Goal: Task Accomplishment & Management: Manage account settings

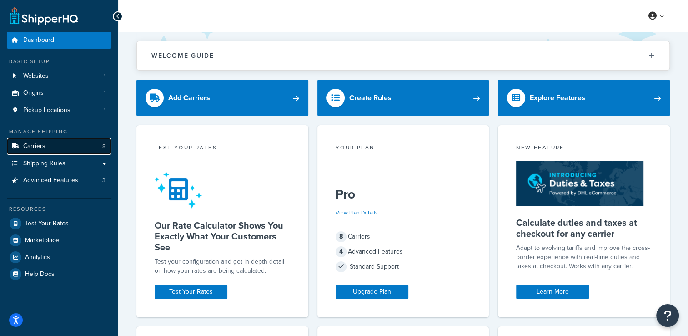
click at [38, 148] on span "Carriers" at bounding box center [34, 146] width 22 height 8
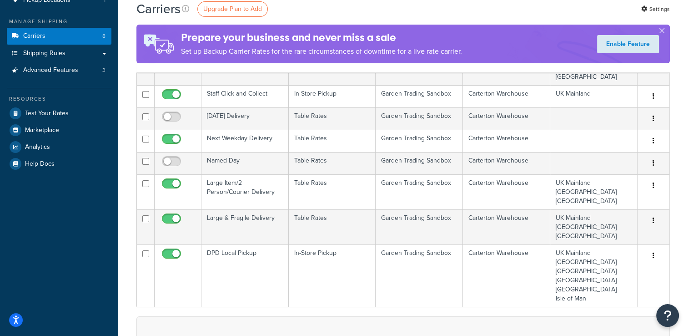
scroll to position [105, 0]
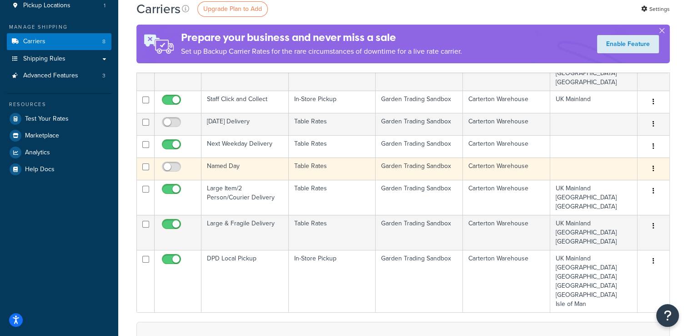
click at [653, 161] on button "button" at bounding box center [653, 168] width 13 height 15
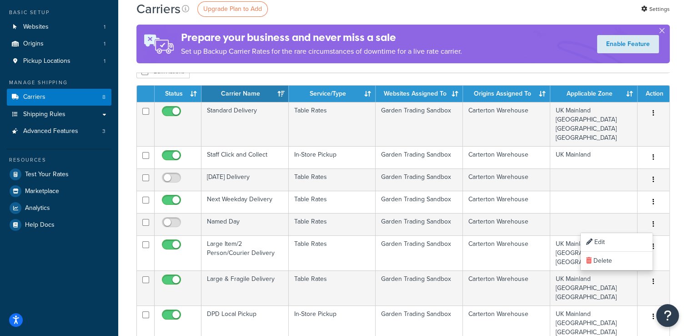
scroll to position [0, 0]
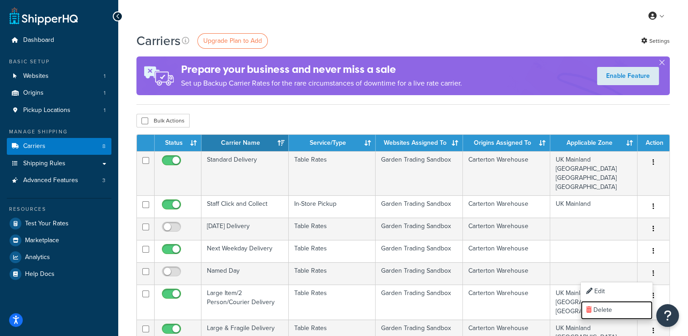
drag, startPoint x: 623, startPoint y: 307, endPoint x: 389, endPoint y: 46, distance: 349.5
click at [623, 307] on link "Delete" at bounding box center [617, 310] width 72 height 19
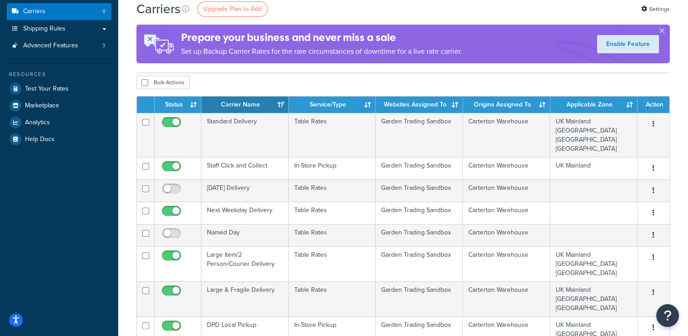
scroll to position [132, 0]
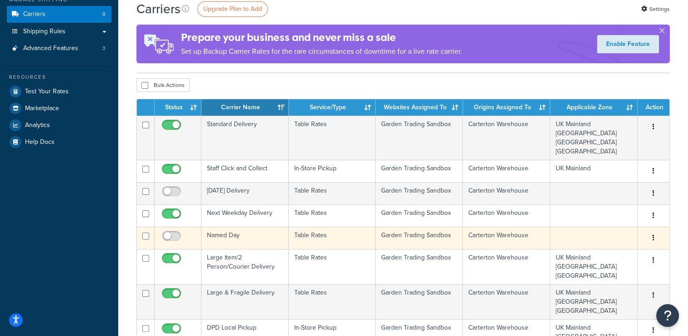
click at [656, 237] on button "button" at bounding box center [653, 238] width 13 height 15
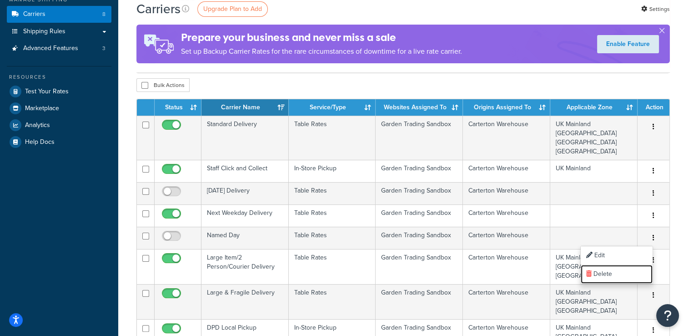
drag, startPoint x: 608, startPoint y: 276, endPoint x: 386, endPoint y: 38, distance: 325.1
click at [608, 276] on link "Delete" at bounding box center [617, 274] width 72 height 19
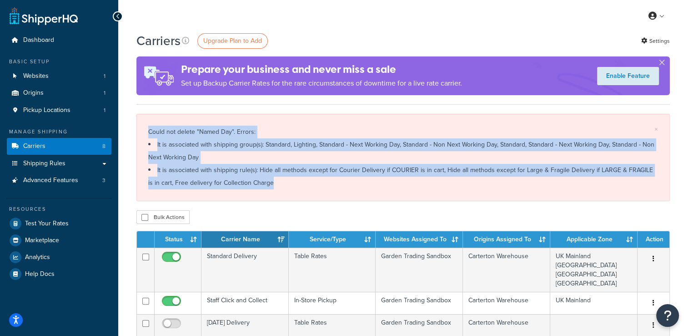
drag, startPoint x: 277, startPoint y: 186, endPoint x: 143, endPoint y: 131, distance: 143.9
click at [143, 131] on div "× Could not delete "Named Day". Errors: It is associated with shipping group(s)…" at bounding box center [403, 157] width 534 height 87
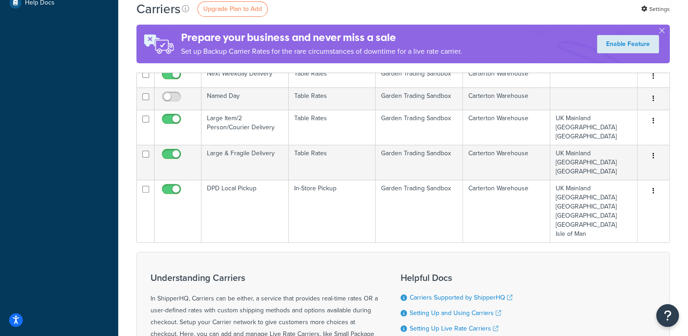
scroll to position [270, 0]
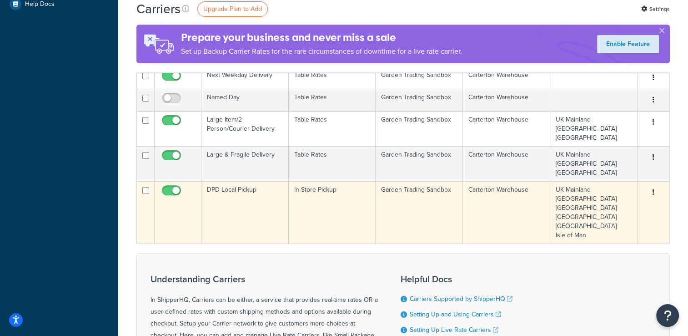
click at [651, 187] on button "button" at bounding box center [653, 192] width 13 height 15
click at [611, 230] on link "Delete" at bounding box center [617, 228] width 72 height 19
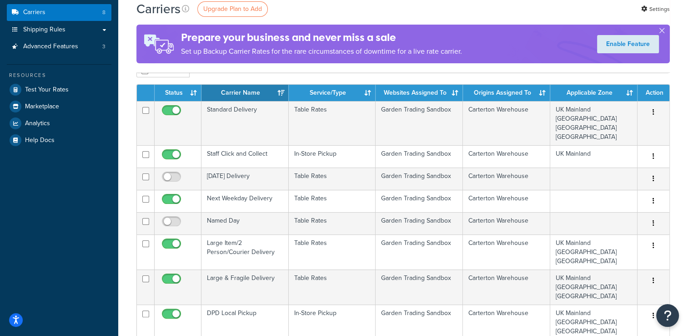
scroll to position [141, 0]
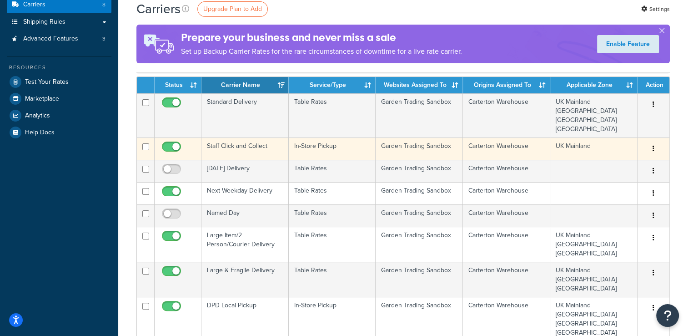
click at [652, 146] on button "button" at bounding box center [653, 148] width 13 height 15
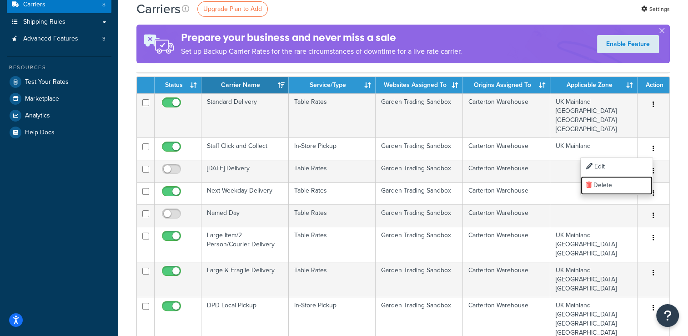
drag, startPoint x: 621, startPoint y: 185, endPoint x: 380, endPoint y: 41, distance: 279.9
click at [621, 185] on link "Delete" at bounding box center [617, 185] width 72 height 19
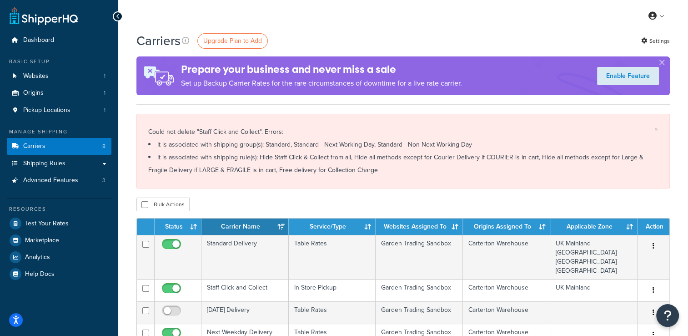
click at [414, 178] on div "× Could not delete "Staff Click and Collect". Errors: It is associated with shi…" at bounding box center [403, 151] width 534 height 75
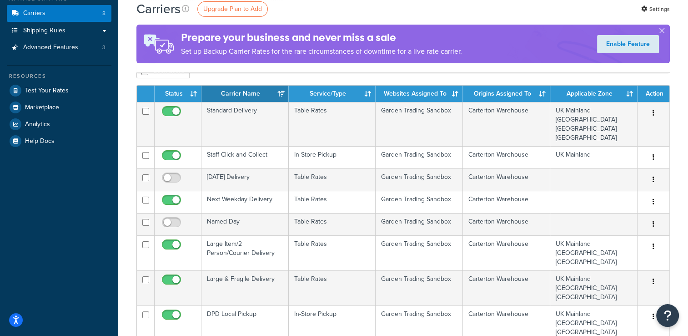
scroll to position [139, 0]
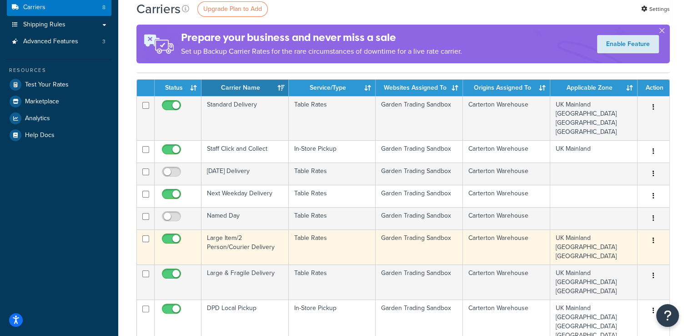
click at [235, 242] on td "Large Item/2 Person/Courier Delivery" at bounding box center [245, 246] width 87 height 35
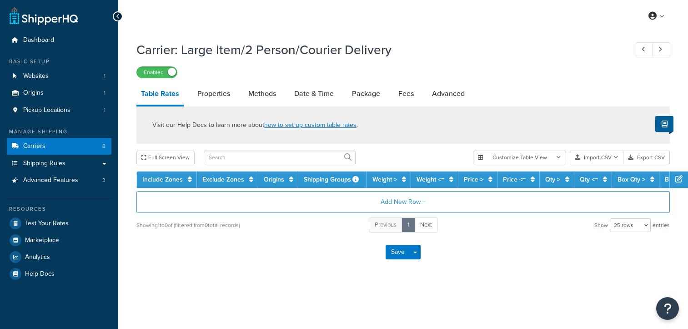
select select "25"
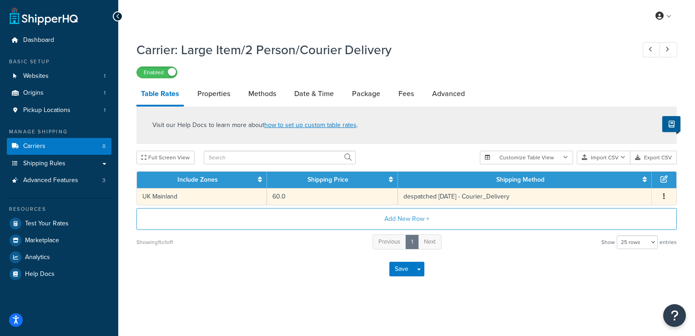
click at [536, 196] on td "despatched within 14 days - Courier_Delivery" at bounding box center [525, 196] width 254 height 17
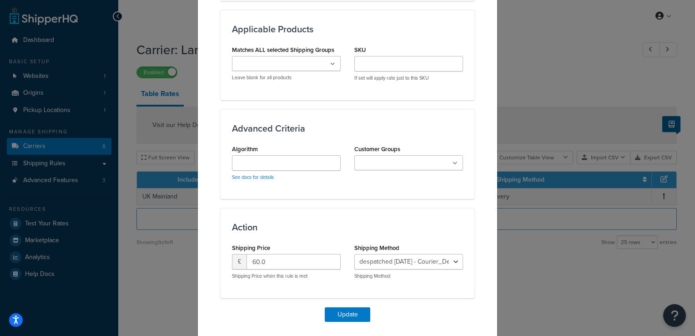
scroll to position [518, 0]
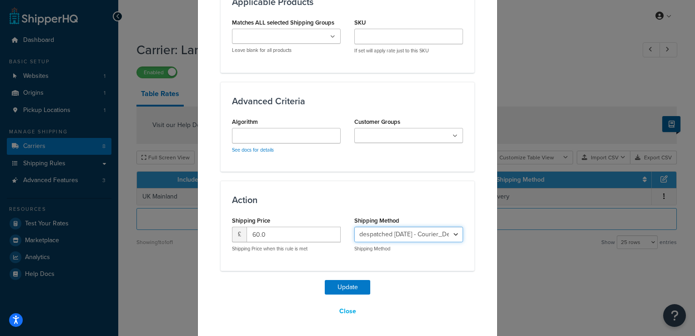
click at [413, 227] on select "despatched within 14 days - Courier_Delivery Courier Furniture Delivery - Couri…" at bounding box center [408, 234] width 109 height 15
click at [413, 231] on select "despatched within 14 days - Courier_Delivery Courier Furniture Delivery - Couri…" at bounding box center [408, 234] width 109 height 15
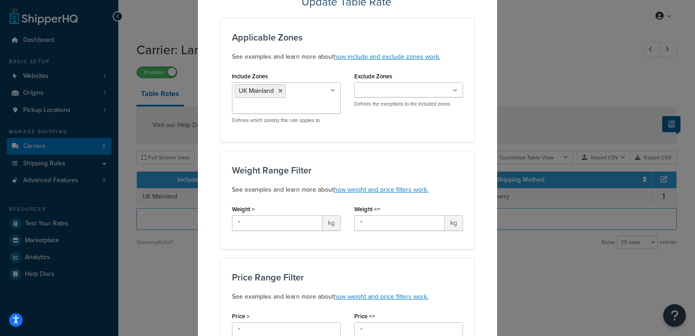
scroll to position [0, 0]
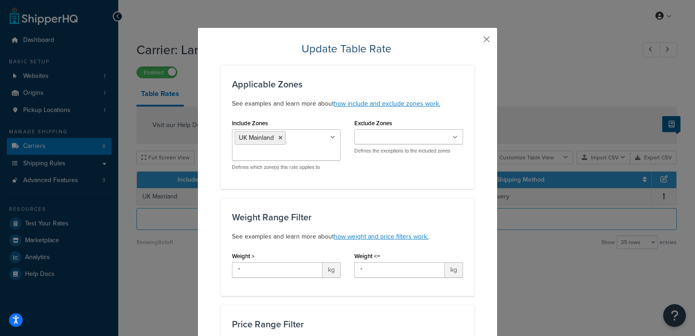
click at [474, 41] on button "button" at bounding box center [473, 42] width 2 height 2
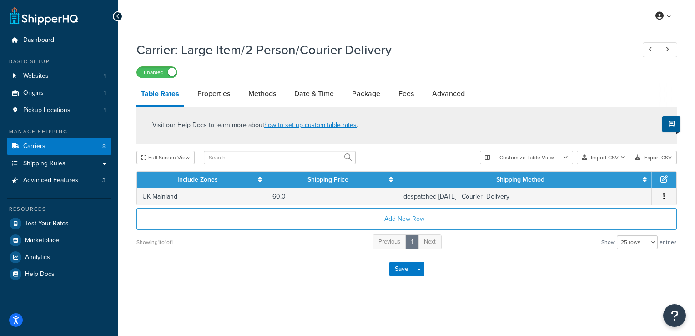
click at [663, 181] on icon at bounding box center [664, 178] width 7 height 7
click at [666, 177] on icon at bounding box center [664, 178] width 7 height 7
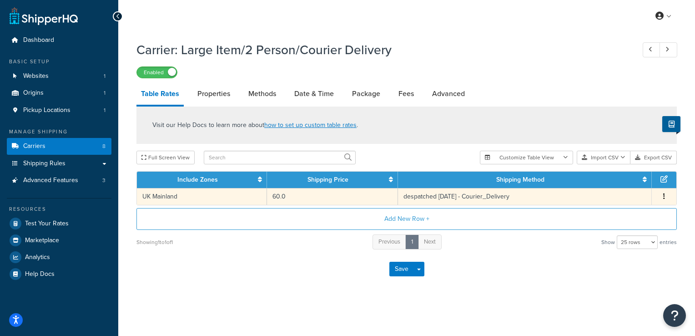
click at [666, 196] on button "button" at bounding box center [664, 197] width 7 height 10
click at [628, 181] on div "Edit" at bounding box center [617, 179] width 65 height 19
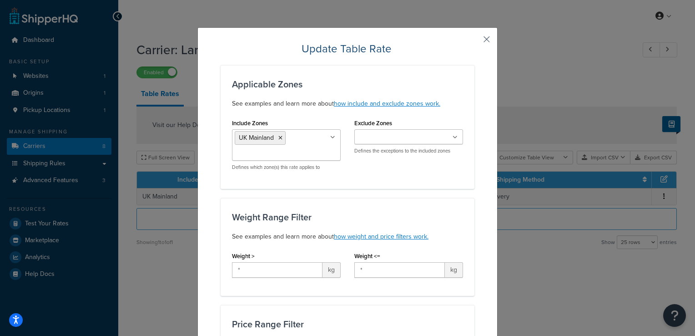
click at [474, 41] on button "button" at bounding box center [473, 42] width 2 height 2
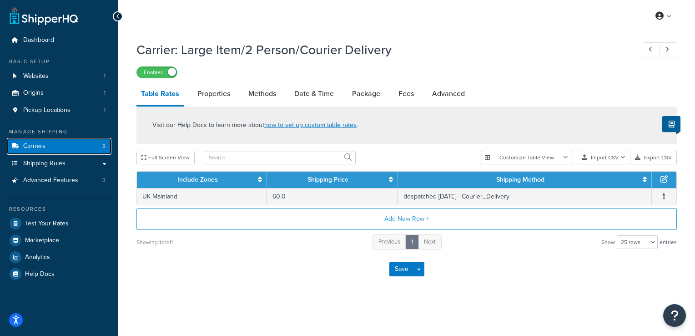
click at [45, 150] on link "Carriers 8" at bounding box center [59, 146] width 105 height 17
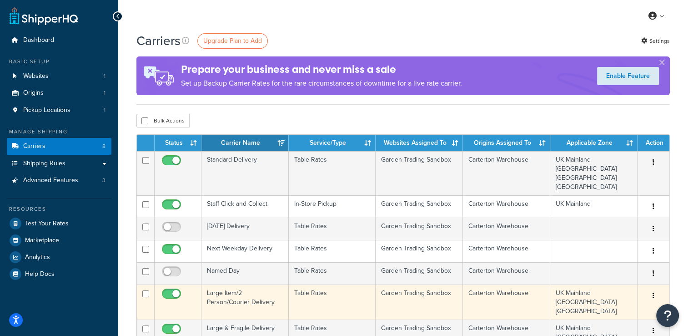
click at [243, 305] on td "Large Item/2 Person/Courier Delivery" at bounding box center [245, 301] width 87 height 35
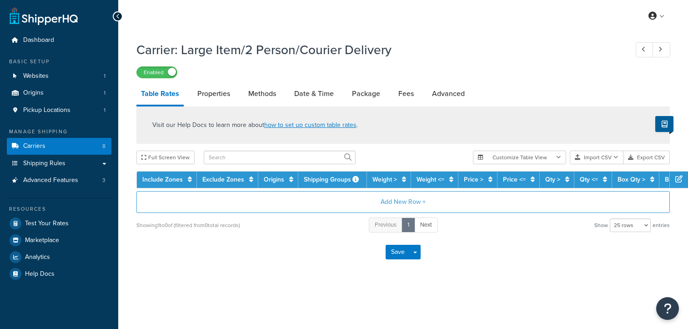
select select "25"
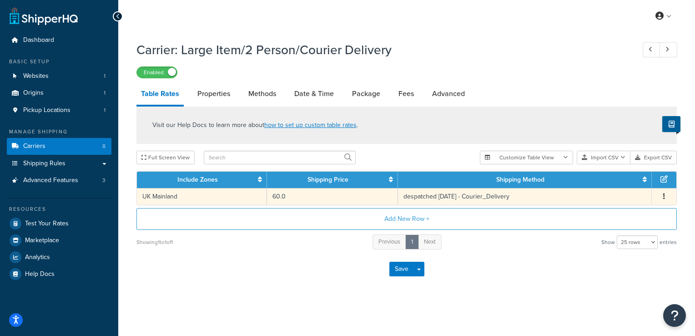
click at [666, 194] on button "button" at bounding box center [664, 197] width 7 height 10
click at [621, 180] on div "Edit" at bounding box center [617, 179] width 65 height 19
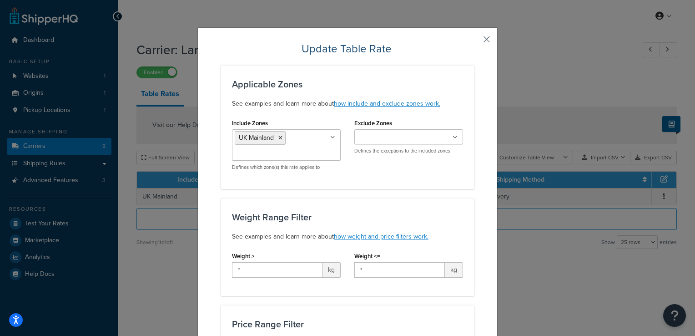
click at [474, 41] on button "button" at bounding box center [473, 42] width 2 height 2
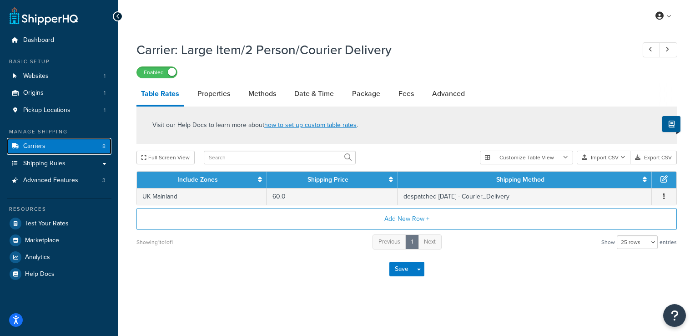
click at [42, 146] on span "Carriers" at bounding box center [34, 146] width 22 height 8
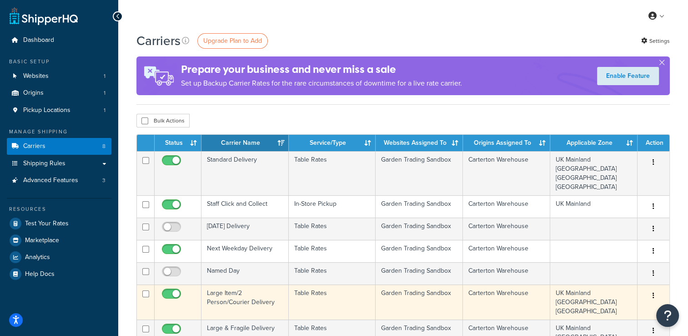
click at [235, 302] on td "Large Item/2 Person/Courier Delivery" at bounding box center [245, 301] width 87 height 35
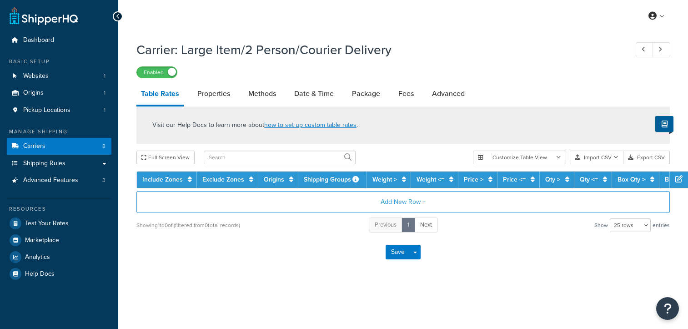
select select "25"
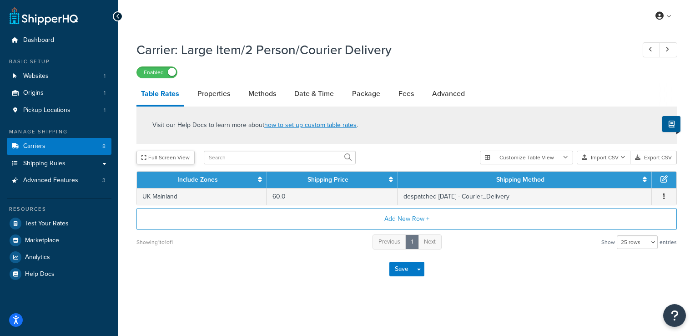
click at [175, 156] on button "Full Screen View" at bounding box center [165, 158] width 58 height 14
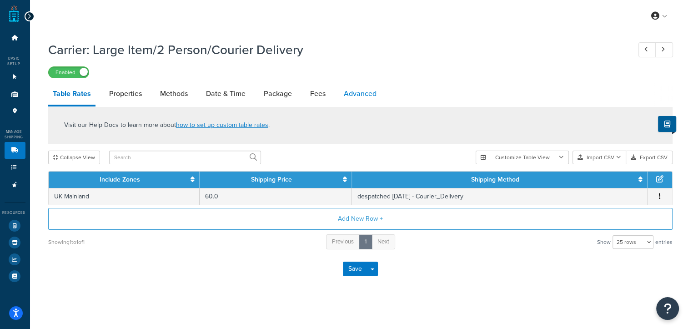
click at [358, 92] on link "Advanced" at bounding box center [360, 94] width 42 height 22
select select "false"
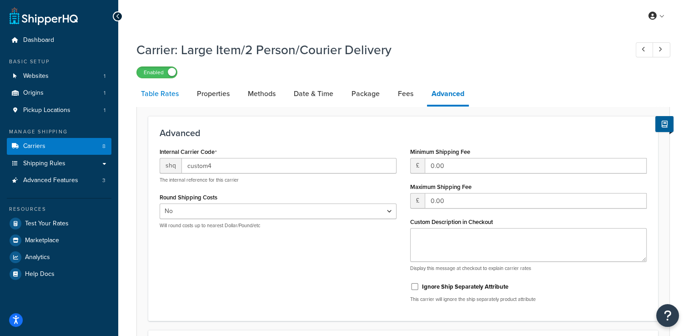
click at [163, 92] on link "Table Rates" at bounding box center [159, 94] width 47 height 22
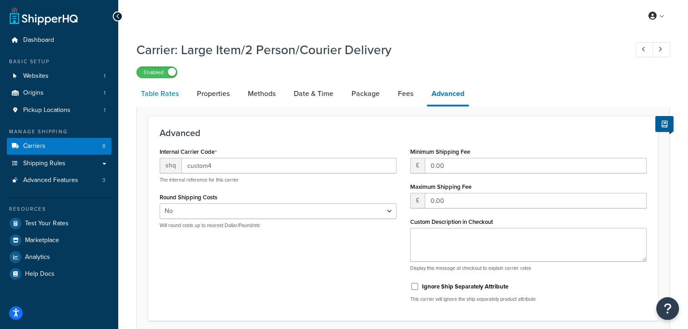
select select "25"
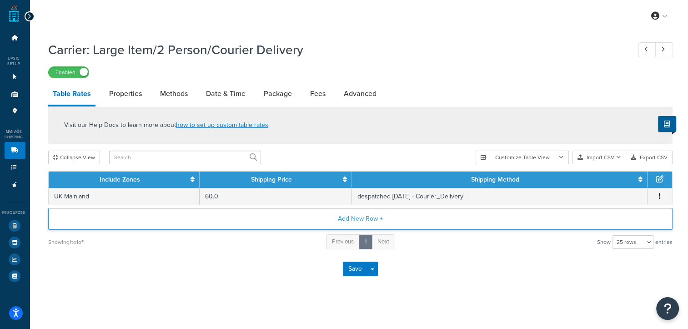
click at [373, 221] on button "Add New Row +" at bounding box center [360, 219] width 625 height 22
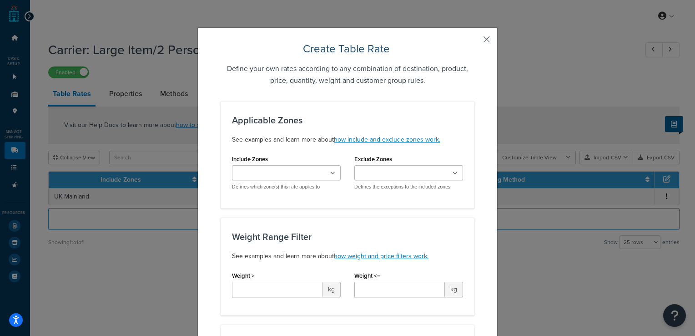
click at [474, 41] on button "button" at bounding box center [473, 42] width 2 height 2
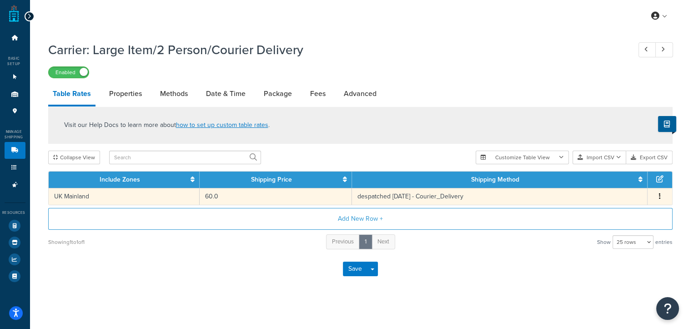
click at [662, 194] on button "button" at bounding box center [659, 197] width 7 height 10
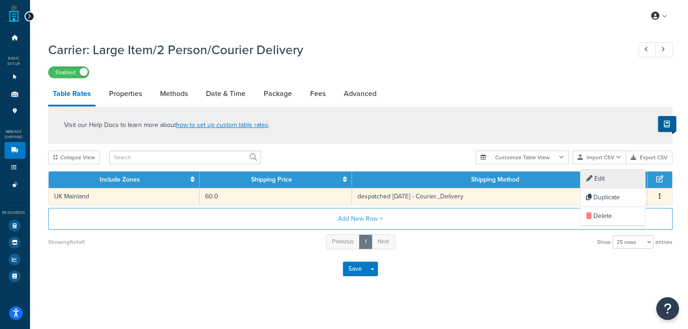
click at [621, 177] on div "Edit" at bounding box center [612, 179] width 65 height 19
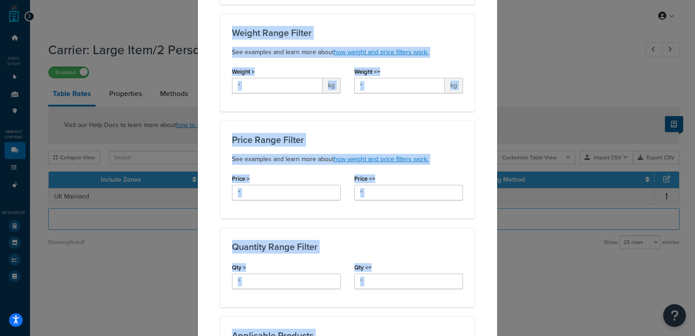
drag, startPoint x: 481, startPoint y: 167, endPoint x: 454, endPoint y: 301, distance: 136.9
click at [454, 301] on div "Update Table Rate Applicable Zones See examples and learn more about how includ…" at bounding box center [347, 257] width 300 height 828
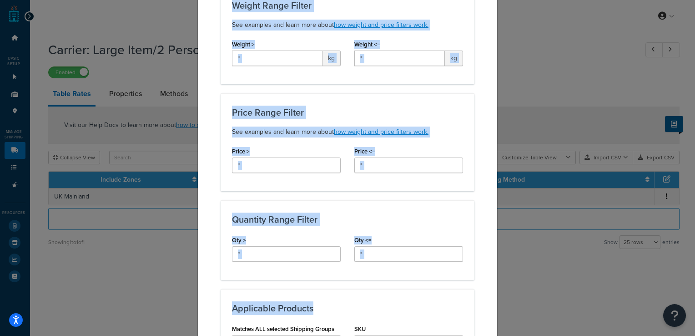
drag, startPoint x: 454, startPoint y: 301, endPoint x: 429, endPoint y: 190, distance: 113.9
click at [429, 190] on div "Price Range Filter See examples and learn more about how weight and price filte…" at bounding box center [348, 142] width 254 height 98
click at [475, 218] on div "Update Table Rate Applicable Zones See examples and learn more about how includ…" at bounding box center [347, 230] width 300 height 828
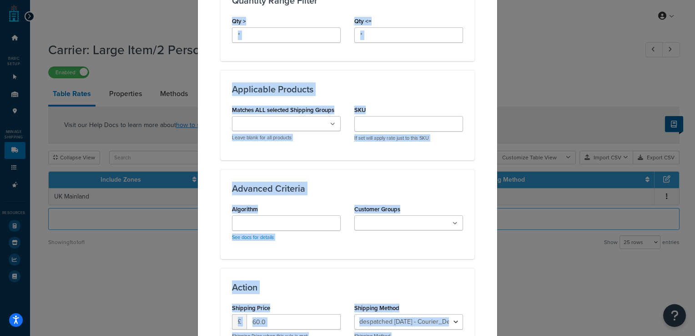
drag, startPoint x: 475, startPoint y: 218, endPoint x: 465, endPoint y: 340, distance: 122.7
click at [465, 328] on html "Accessibility Screen-Reader Guide, Feedback, and Issue Reporting | New window S…" at bounding box center [347, 168] width 695 height 336
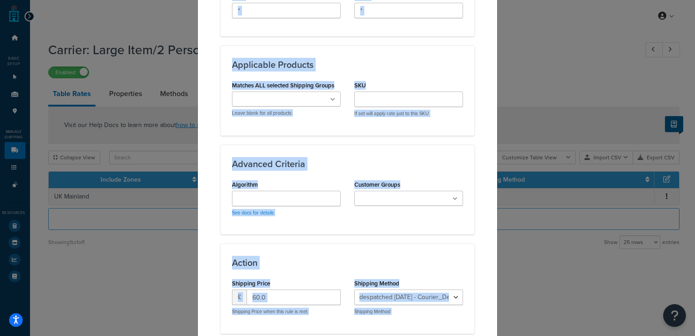
click at [559, 90] on div "Update Table Rate Applicable Zones See examples and learn more about how includ…" at bounding box center [347, 168] width 695 height 336
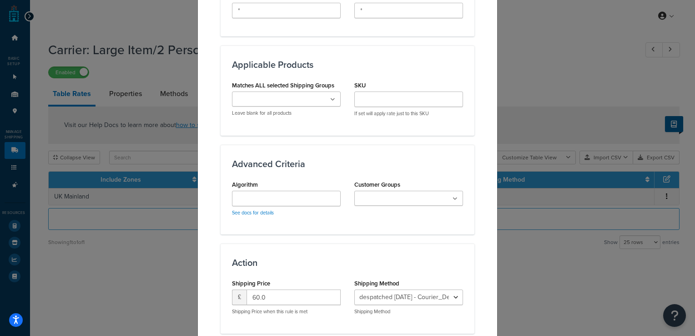
click at [559, 90] on div "Update Table Rate Applicable Zones See examples and learn more about how includ…" at bounding box center [347, 168] width 695 height 336
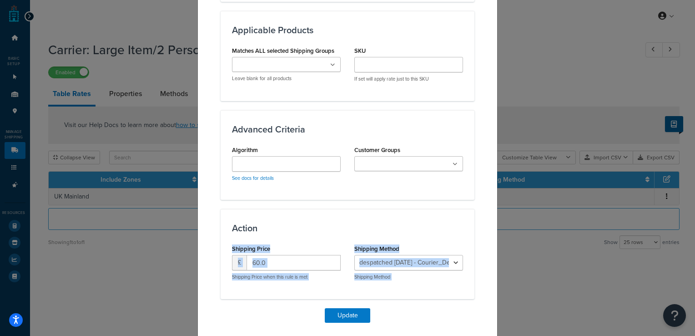
scroll to position [518, 0]
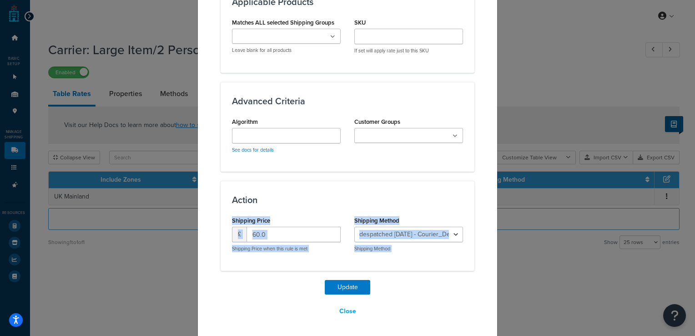
drag, startPoint x: 482, startPoint y: 239, endPoint x: 487, endPoint y: 342, distance: 103.4
click at [487, 328] on html "Accessibility Screen-Reader Guide, Feedback, and Issue Reporting | New window S…" at bounding box center [347, 168] width 695 height 336
click at [347, 307] on button "Close" at bounding box center [347, 310] width 29 height 15
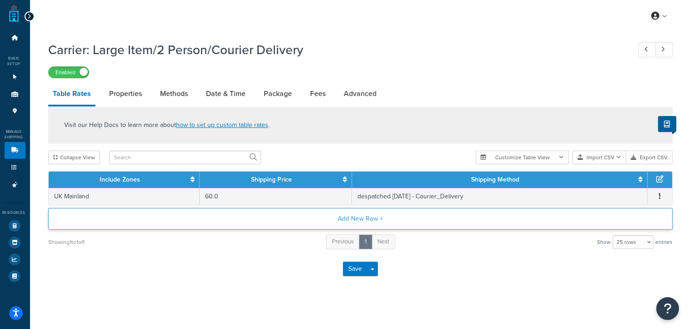
click at [359, 221] on button "Add New Row +" at bounding box center [360, 219] width 625 height 22
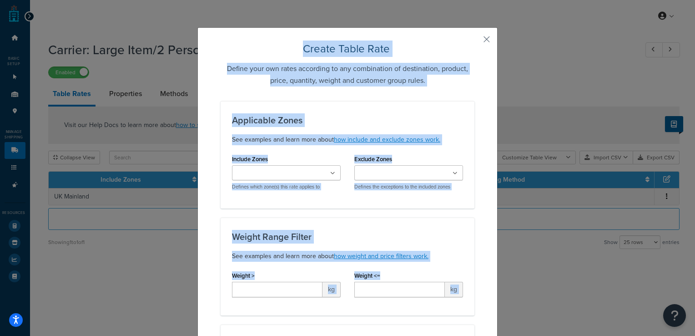
click at [458, 107] on div "Applicable Zones See examples and learn more about how include and exclude zone…" at bounding box center [348, 154] width 254 height 107
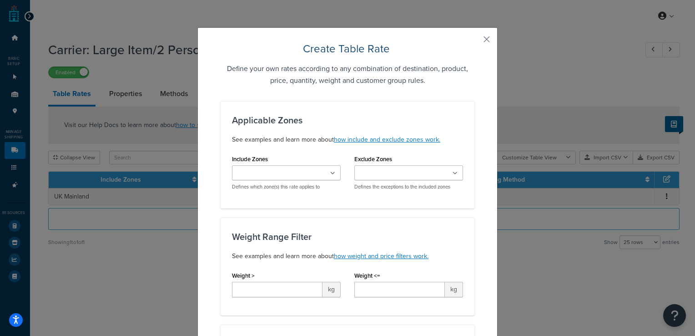
click at [284, 168] on input "Include Zones" at bounding box center [275, 173] width 81 height 10
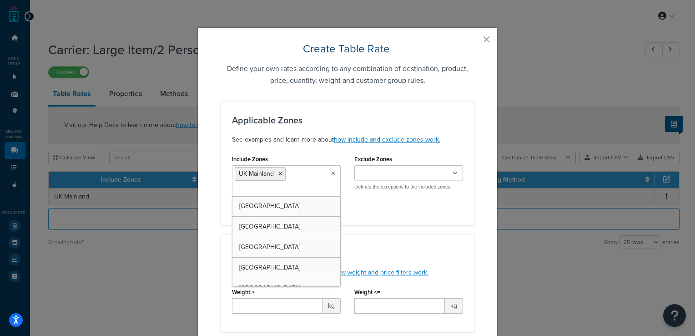
click at [433, 239] on div "Weight Range Filter See examples and learn more about how weight and price filt…" at bounding box center [348, 283] width 254 height 98
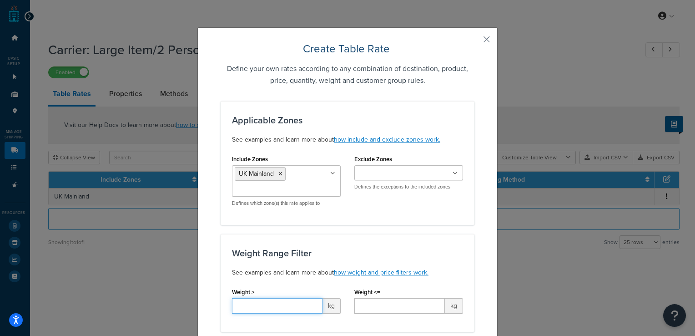
click at [293, 307] on input "Weight >" at bounding box center [277, 305] width 91 height 15
type input "*"
click at [389, 312] on input "Weight <=" at bounding box center [399, 305] width 91 height 15
type input "*"
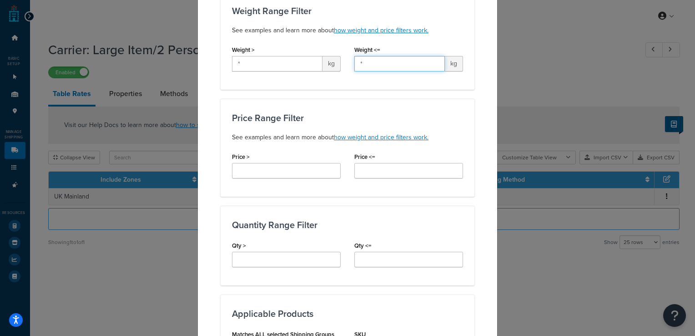
scroll to position [247, 0]
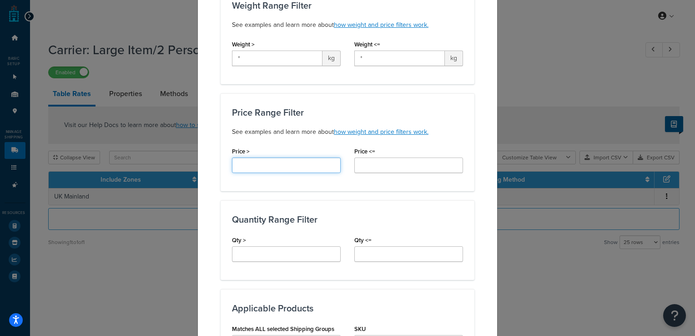
click at [272, 157] on input "Price >" at bounding box center [286, 164] width 109 height 15
type input "*"
click at [382, 157] on input "Price <=" at bounding box center [408, 164] width 109 height 15
type input "*"
click at [274, 254] on input "Qty >" at bounding box center [286, 253] width 109 height 15
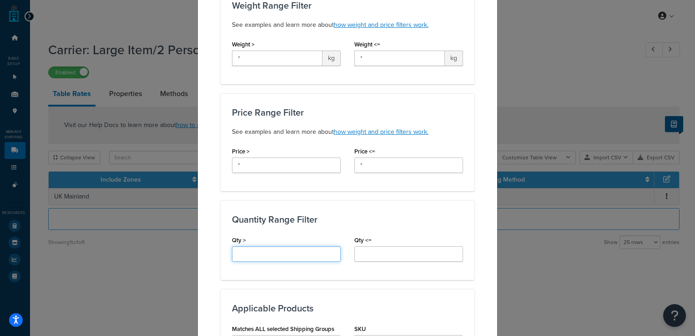
type input "*"
click at [397, 256] on input "Qty <=" at bounding box center [408, 253] width 109 height 15
type input "*"
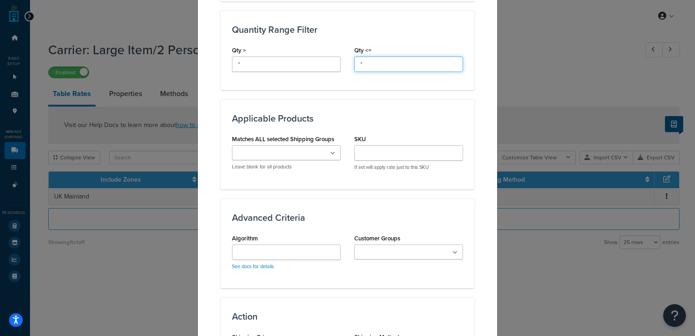
scroll to position [442, 0]
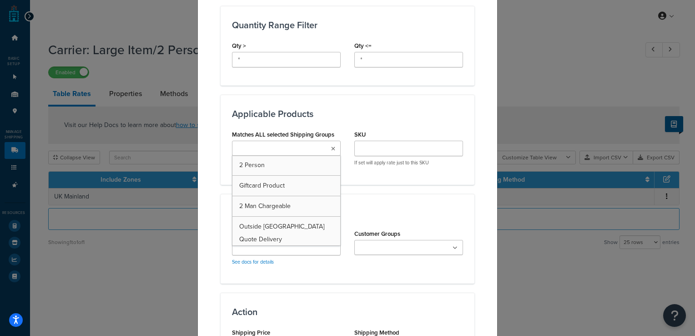
click at [331, 147] on icon at bounding box center [333, 148] width 4 height 5
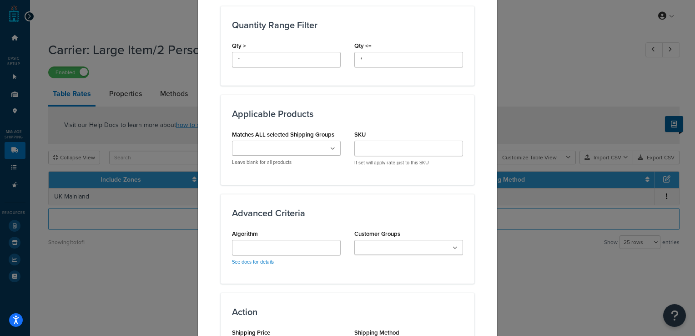
click at [330, 147] on icon at bounding box center [332, 148] width 5 height 5
click at [379, 150] on input "SKU" at bounding box center [408, 148] width 109 height 15
type input "elm"
click at [454, 245] on icon at bounding box center [456, 247] width 4 height 5
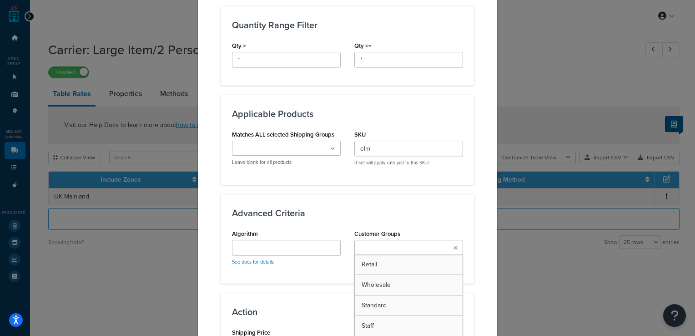
click at [454, 245] on icon at bounding box center [456, 247] width 4 height 5
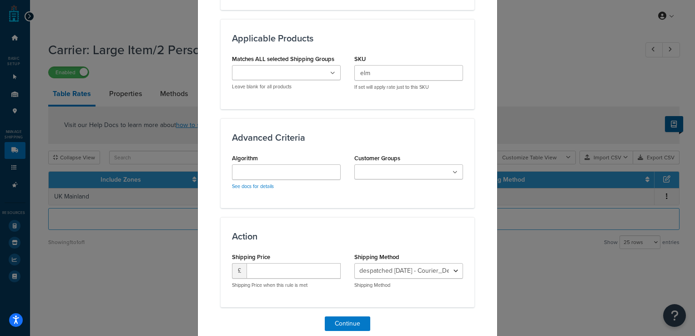
scroll to position [554, 0]
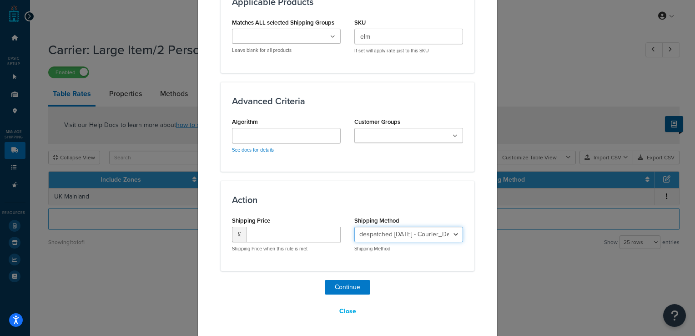
click at [447, 231] on select "despatched [DATE] - Courier_Delivery Courier Furniture Delivery - Courier_Furni…" at bounding box center [408, 234] width 109 height 15
click at [312, 230] on input "number" at bounding box center [294, 234] width 94 height 15
type input "65"
click at [352, 288] on button "Continue" at bounding box center [347, 287] width 45 height 15
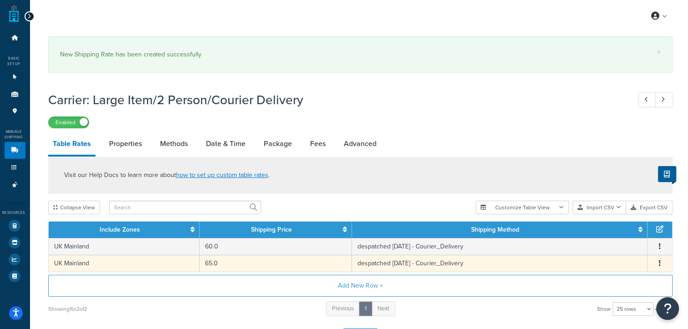
click at [656, 265] on button "button" at bounding box center [659, 263] width 7 height 10
click at [615, 241] on div "Edit" at bounding box center [612, 245] width 65 height 19
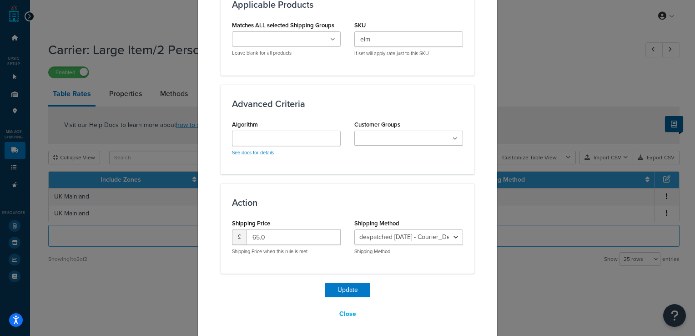
scroll to position [518, 0]
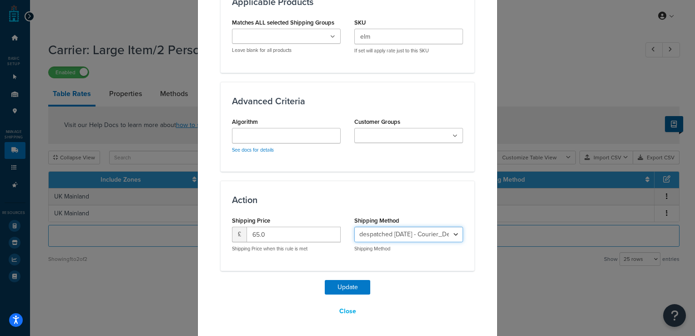
click at [447, 231] on select "despatched [DATE] - Courier_Delivery Courier Furniture Delivery - Courier_Furni…" at bounding box center [408, 234] width 109 height 15
click at [343, 310] on button "Close" at bounding box center [347, 310] width 29 height 15
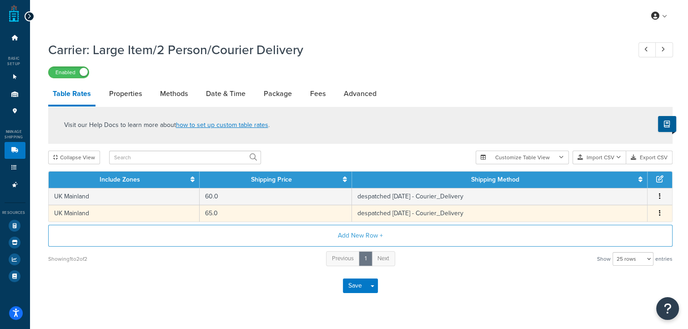
click at [659, 213] on icon "button" at bounding box center [660, 213] width 2 height 6
click at [486, 281] on div "Save Save Dropdown Save and Edit" at bounding box center [360, 285] width 625 height 37
click at [659, 213] on icon "button" at bounding box center [660, 213] width 2 height 6
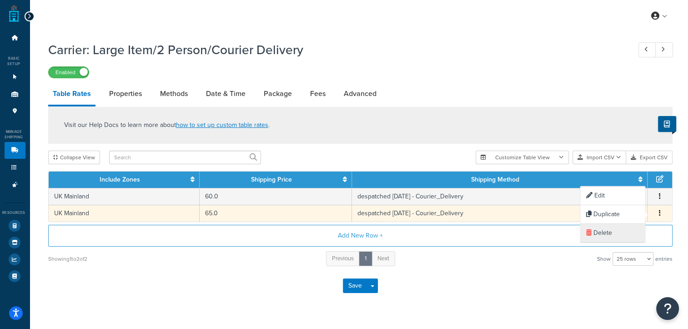
click at [616, 235] on div "Delete" at bounding box center [612, 233] width 65 height 19
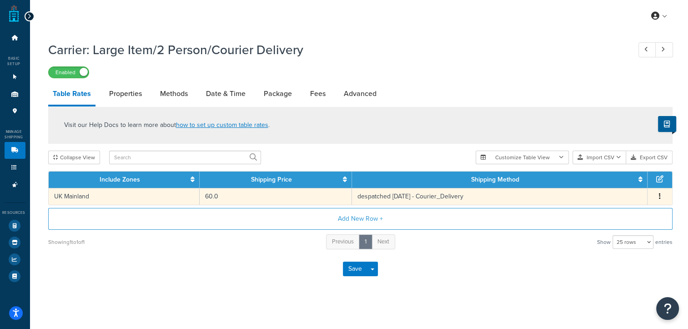
click at [659, 199] on icon "button" at bounding box center [660, 196] width 2 height 6
click at [619, 201] on div "Duplicate" at bounding box center [612, 197] width 65 height 19
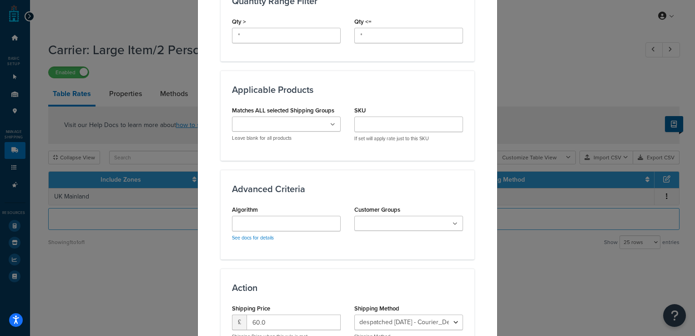
scroll to position [554, 0]
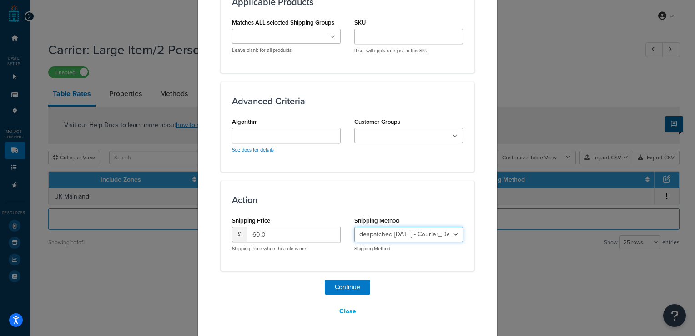
click at [446, 237] on select "despatched [DATE] - Courier_Delivery Courier Furniture Delivery - Courier_Furni…" at bounding box center [408, 234] width 109 height 15
click at [337, 306] on button "Close" at bounding box center [347, 310] width 29 height 15
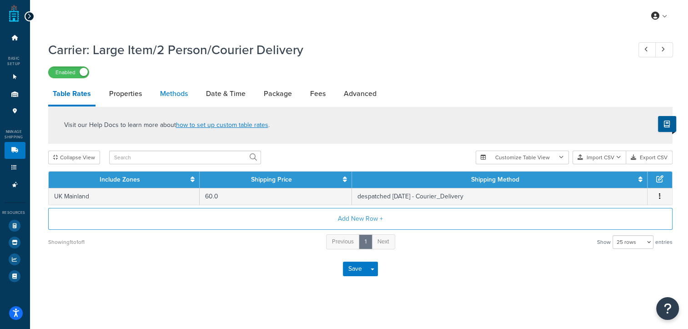
click at [182, 90] on link "Methods" at bounding box center [174, 94] width 37 height 22
select select "25"
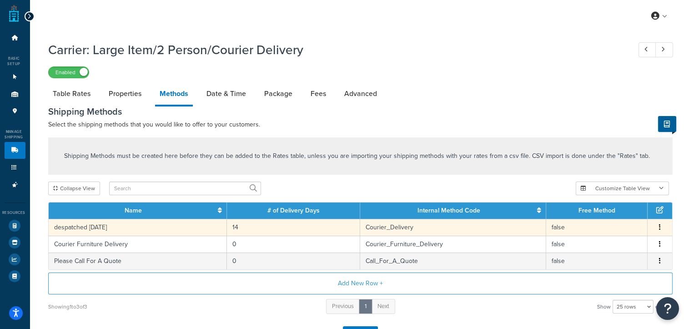
click at [96, 230] on td "despatched [DATE]" at bounding box center [138, 227] width 178 height 17
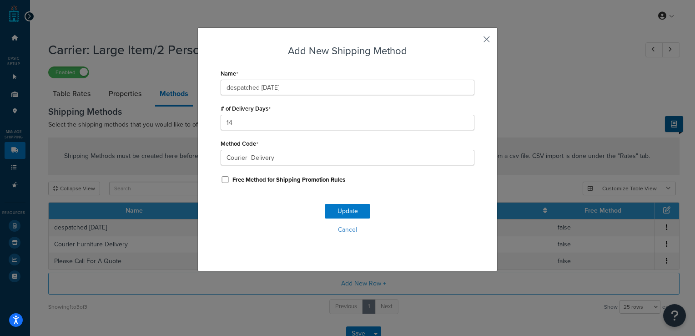
click at [474, 41] on button "button" at bounding box center [473, 42] width 2 height 2
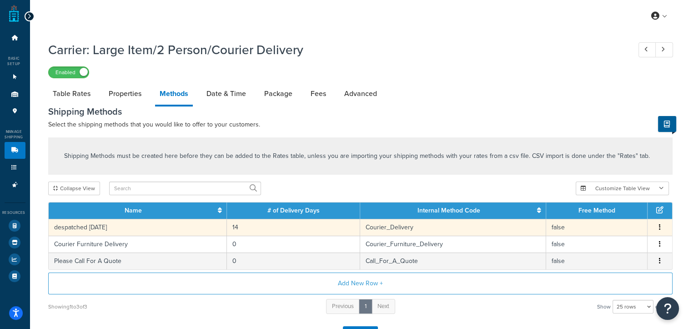
click at [659, 228] on icon "button" at bounding box center [660, 227] width 2 height 6
click at [353, 281] on button "Add New Row +" at bounding box center [360, 283] width 625 height 22
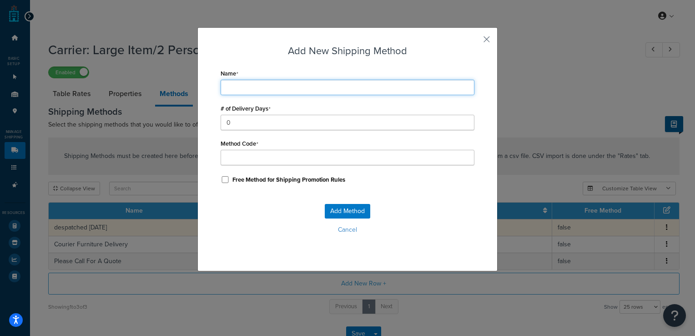
click at [259, 91] on input "Name" at bounding box center [348, 87] width 254 height 15
type input "M"
type input "Ma"
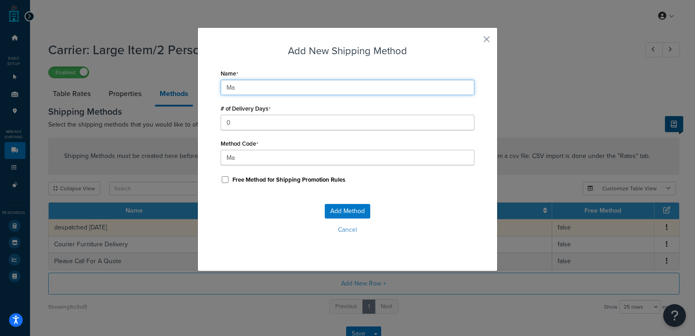
type input "Mad"
type input "Made"
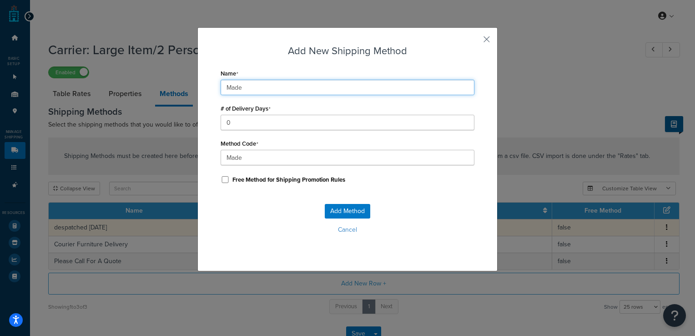
type input "Made_"
type input "Made t"
type input "Made_t"
type input "Made to"
type input "Made_to"
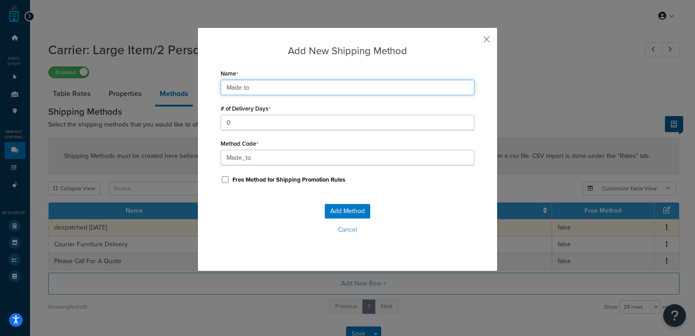
type input "Made to"
type input "Made_to_"
type input "Made to"
type input "Made_to"
type input "Made t"
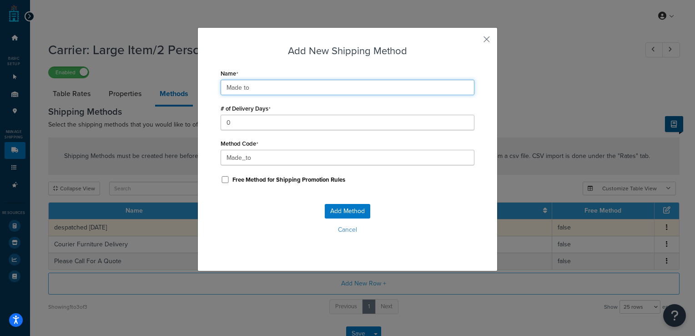
type input "Made_t"
type input "Made"
type input "Made_"
type input "Made O"
type input "Made_O"
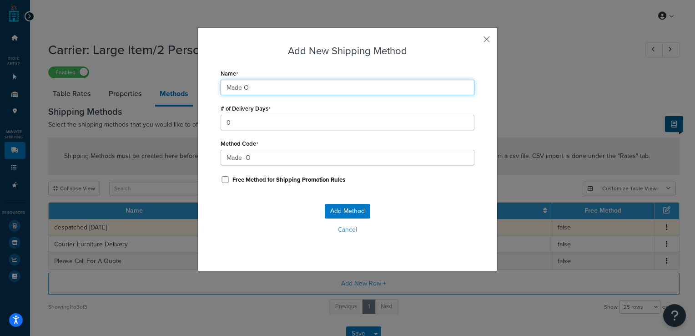
type input "Made Or"
type input "Made_Or"
type input "Made Ord"
type input "Made_Ord"
type input "Made Orde"
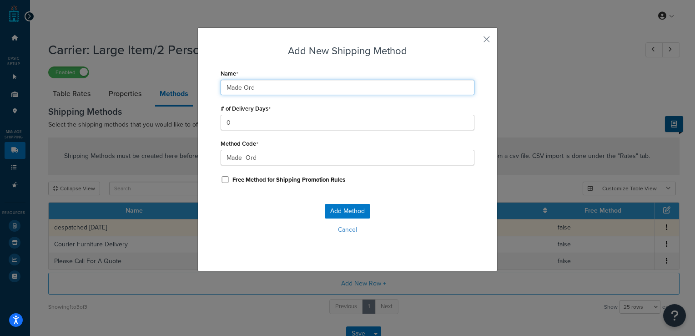
type input "Made_Orde"
type input "Made Order"
type input "Made_Order"
type input "Made Order"
type input "Made_Order_"
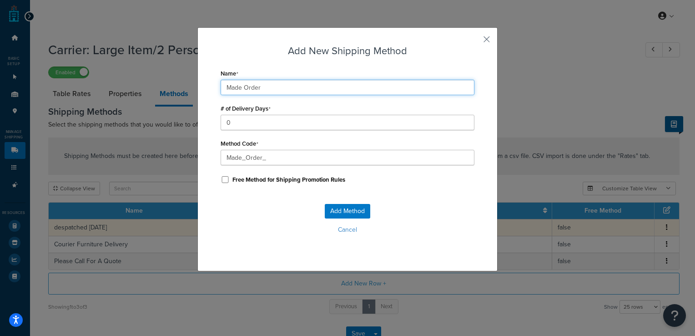
type input "Made Order D"
type input "Made_Order_D"
type input "Made Order De"
type input "Made_Order_De"
type input "Made Order Del"
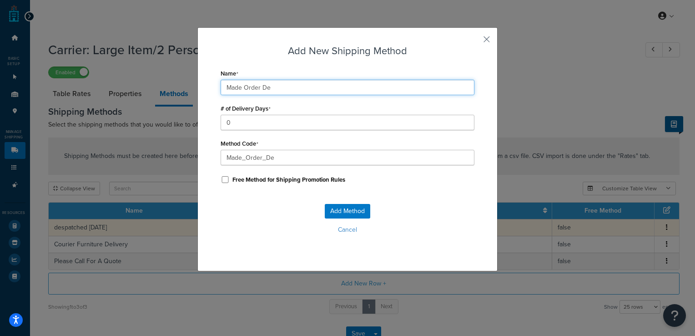
type input "Made_Order_Del"
type input "Made Order Deli"
type input "Made_Order_Deli"
type input "Made Order Deliv"
type input "Made_Order_Deliv"
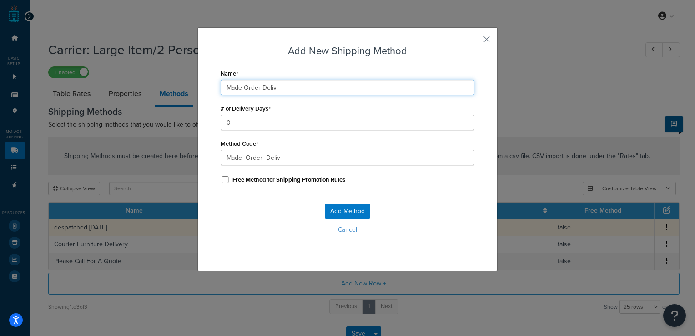
type input "Made Order Delive"
type input "Made_Order_Delive"
type input "Made Order Deliver"
type input "Made_Order_Deliver"
type input "Made Order Delivery"
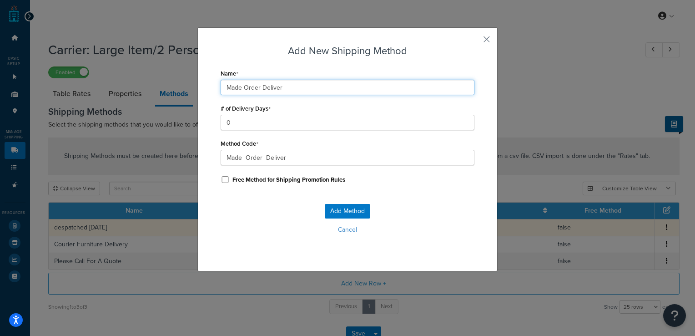
type input "Made_Order_Delivery"
type input "Made Order Delivery"
type input "Made_Order_Delivery_"
type input "Made Order Delivery -"
type input "Made_Order_Delivery_-"
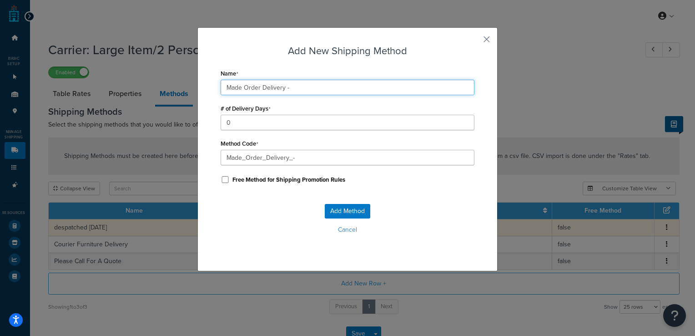
type input "Made Order Delivery -"
type input "Made_Order_Delivery_-_"
type input "Made Order Delivery - D"
type input "Made_Order_Delivery_-_D"
type input "Made Order Delivery - De"
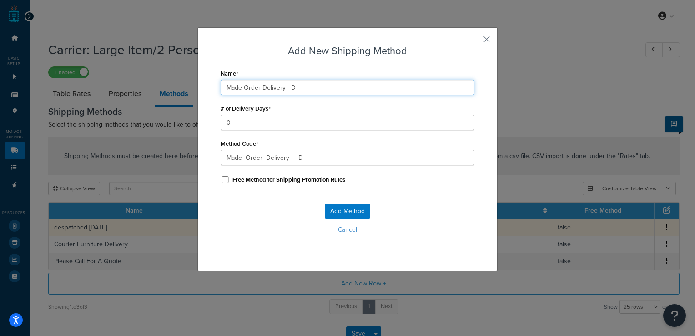
type input "Made_Order_Delivery_-_De"
type input "Made Order Delivery - Des"
type input "Made_Order_Delivery_-_Des"
type input "Made Order Delivery - Desp"
type input "Made_Order_Delivery_-_Desp"
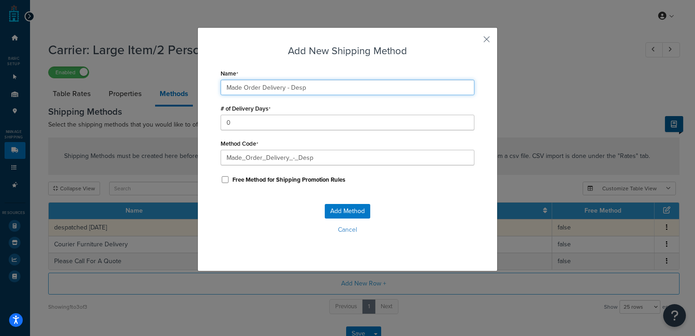
type input "Made Order Delivery - Despa"
type input "Made_Order_Delivery_-_Despa"
type input "Made Order Delivery - Despat"
type input "Made_Order_Delivery_-_Despat"
type input "Made Order Delivery - Despatc"
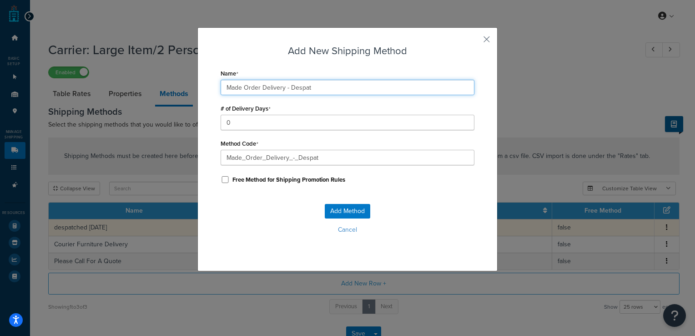
type input "Made_Order_Delivery_-_Despatc"
type input "Made Order Delivery - Despatch"
type input "Made_Order_Delivery_-_Despatch"
type input "Made Order Delivery - Despatche"
type input "Made_Order_Delivery_-_Despatche"
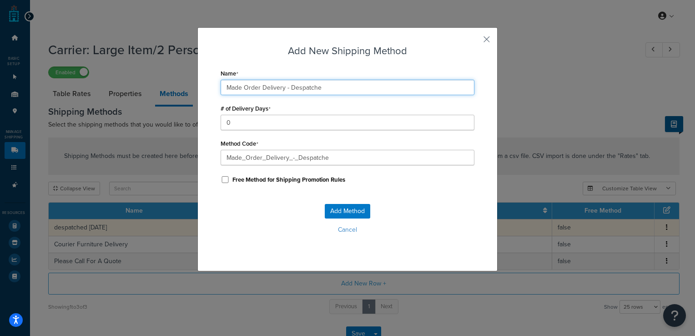
type input "Made Order Delivery - Despatched"
type input "Made_Order_Delivery_-_Despatched"
type input "Made Order Delivery - Despatched"
type input "Made_Order_Delivery_-_Despatched_"
type input "Made Order Delivery - Despatched in"
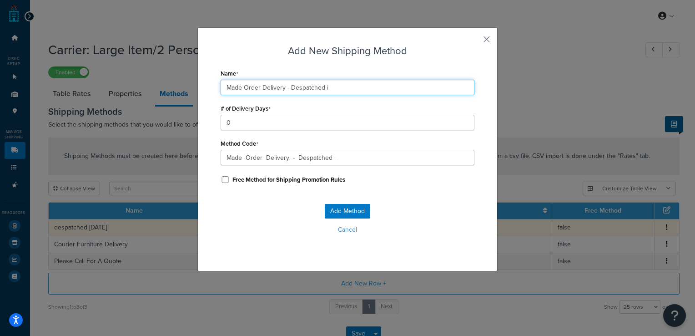
type input "Made_Order_Delivery_-_Despatched_in"
type input "Made Order Delivery - Despatched in"
type input "Made_Order_Delivery_-_Despatched_in_"
type input "Made Order Delivery - Despatched in 1"
type input "Made_Order_Delivery_-_Despatched_in_1"
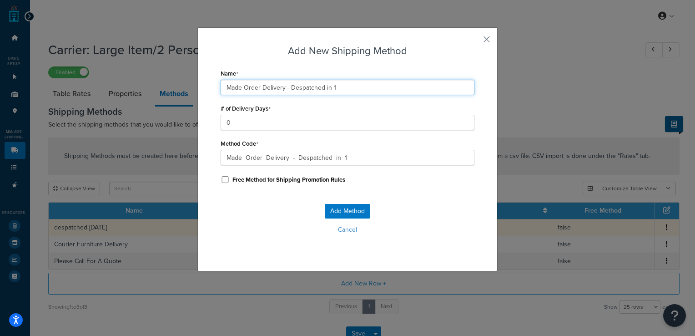
type input "Made Order Delivery - Despatched in 10"
type input "Made_Order_Delivery_-_Despatched_in_10"
type input "Made Order Delivery - Despatched in 10-"
type input "Made_Order_Delivery_-_Despatched_in_10-"
type input "Made Order Delivery - Despatched in 10"
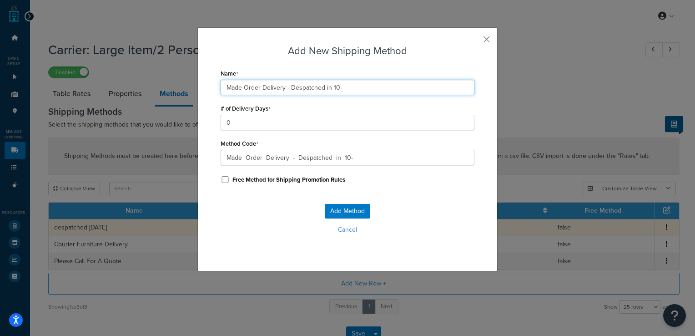
type input "Made_Order_Delivery_-_Despatched_in_10"
type input "Made Order Delivery - Despatched in 10"
type input "Made_Order_Delivery_-_Despatched_in_10_"
type input "Made Order Delivery - Despatched in 10 -"
type input "Made_Order_Delivery_-_Despatched_in_10_-"
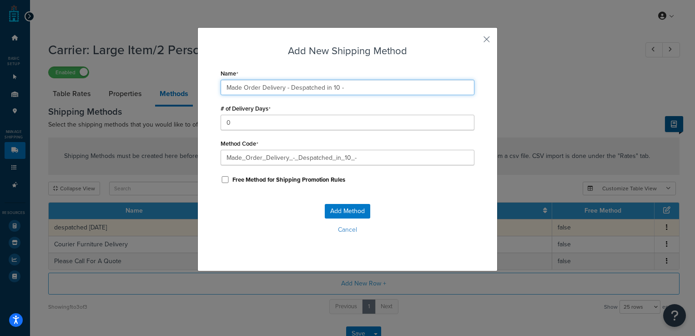
type input "Made Order Delivery - Despatched in 10 -"
type input "Made_Order_Delivery_-_Despatched_in_10_-_"
type input "Made Order Delivery - Despatched in 10 - 1"
type input "Made_Order_Delivery_-_Despatched_in_10_-_1"
type input "Made Order Delivery - Despatched in 10 - 12"
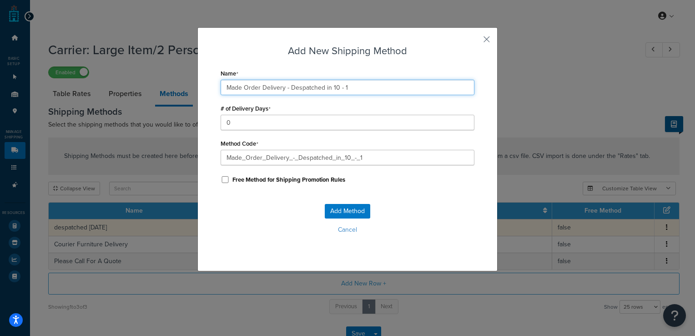
type input "Made_Order_Delivery_-_Despatched_in_10_-_12"
type input "Made Order Delivery - Despatched in 10 - 12"
type input "Made_Order_Delivery_-_Despatched_in_10_-_12_"
type input "Made Order Delivery - Despatched in 10 - 12 W"
type input "Made_Order_Delivery_-_Despatched_in_10_-_12_W"
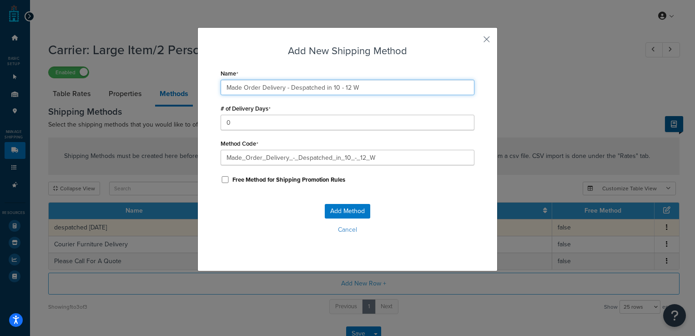
type input "Made Order Delivery - Despatched in 10 - 12 We"
type input "Made_Order_Delivery_-_Despatched_in_10_-_12_We"
type input "Made Order Delivery - Despatched in 10 - 12 Wee"
type input "Made_Order_Delivery_-_Despatched_in_10_-_12_Wee"
type input "Made Order Delivery - Despatched in 10 - 12 Week"
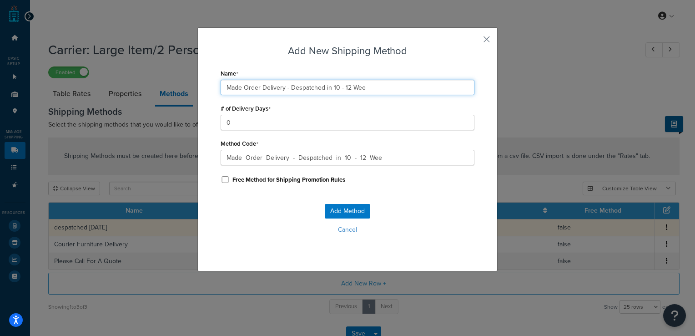
type input "Made_Order_Delivery_-_Despatched_in_10_-_12_Week"
type input "Made Order Delivery - Despatched in 10 - 12 Weeks"
type input "Made_Order_Delivery_-_Despatched_in_10_-_12_Weeks"
type input "Made Order Delivery - Despatched in 10 - 12 Weeks"
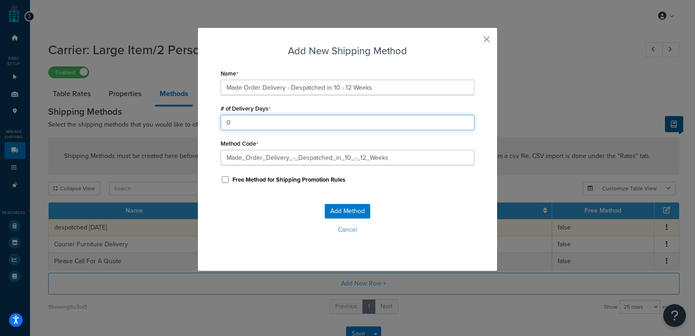
click at [248, 122] on input "0" at bounding box center [348, 122] width 254 height 15
type input "84"
click at [346, 215] on button "Add Method" at bounding box center [347, 211] width 45 height 15
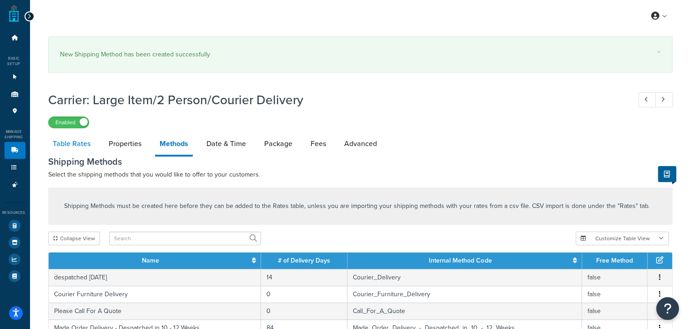
click at [68, 146] on link "Table Rates" at bounding box center [71, 144] width 47 height 22
select select "25"
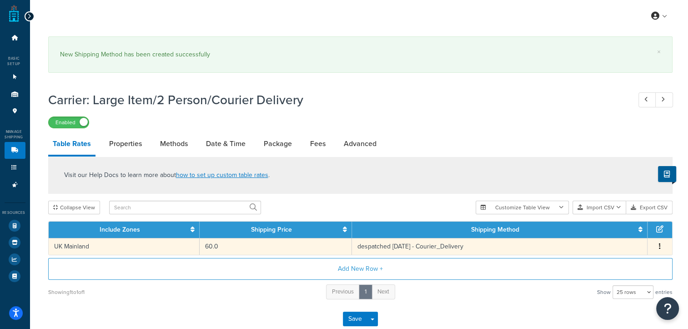
click at [661, 247] on button "button" at bounding box center [659, 247] width 7 height 10
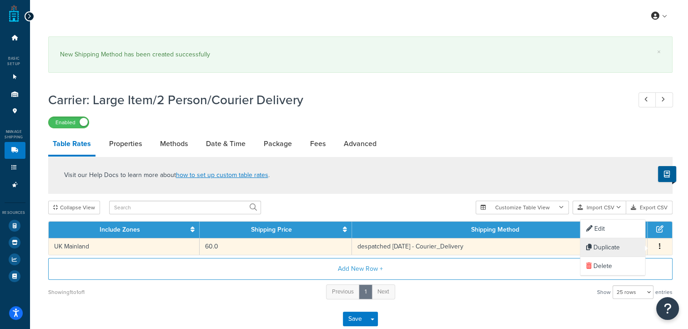
click at [622, 253] on div "Duplicate" at bounding box center [612, 247] width 65 height 19
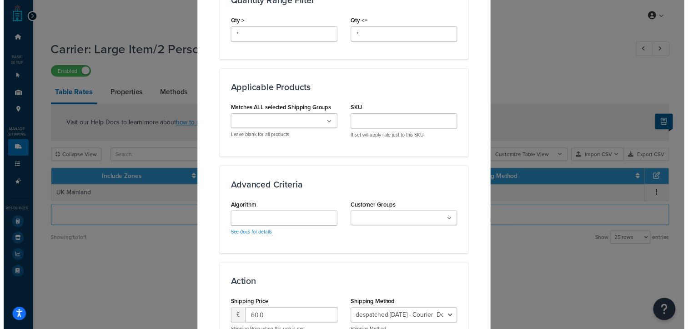
scroll to position [554, 0]
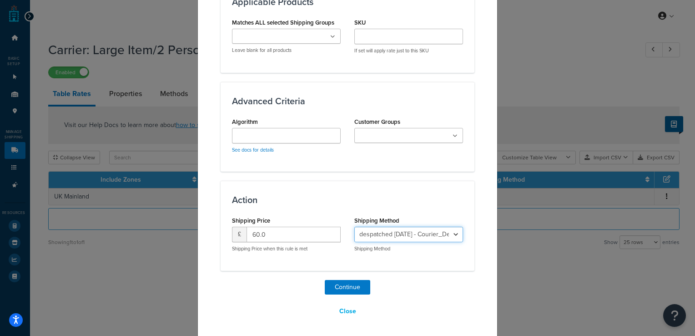
click at [451, 235] on select "despatched [DATE] - Courier_Delivery Courier Furniture Delivery - Courier_Furni…" at bounding box center [408, 234] width 109 height 15
select select "184060"
click at [354, 227] on select "despatched [DATE] - Courier_Delivery Courier Furniture Delivery - Courier_Furni…" at bounding box center [408, 234] width 109 height 15
click at [348, 284] on button "Continue" at bounding box center [347, 287] width 45 height 15
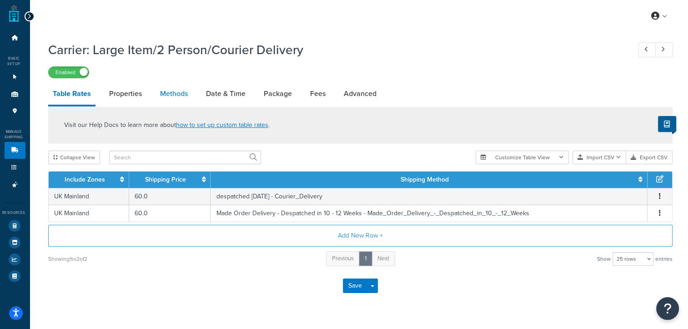
click at [172, 101] on link "Methods" at bounding box center [174, 94] width 37 height 22
select select "25"
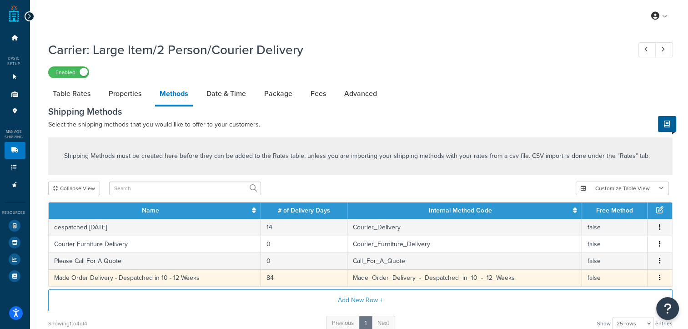
click at [660, 280] on button "button" at bounding box center [659, 278] width 7 height 10
click at [629, 268] on div "Edit" at bounding box center [612, 269] width 65 height 19
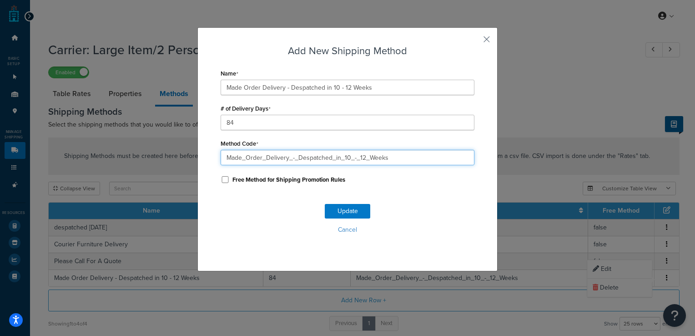
click at [402, 156] on input "Made_Order_Delivery_-_Despatched_in_10_-_12_Weeks" at bounding box center [348, 157] width 254 height 15
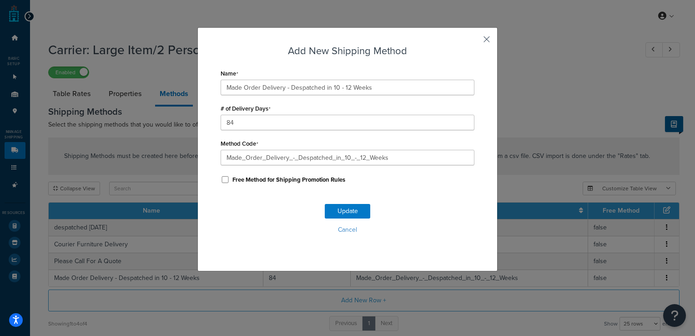
click at [474, 41] on button "button" at bounding box center [473, 42] width 2 height 2
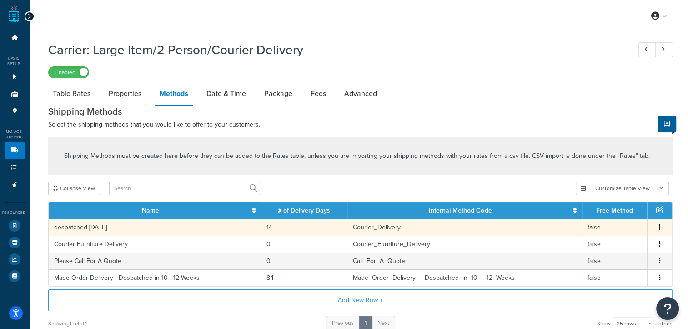
click at [661, 228] on button "button" at bounding box center [659, 227] width 7 height 10
click at [610, 225] on div "Edit" at bounding box center [612, 219] width 65 height 19
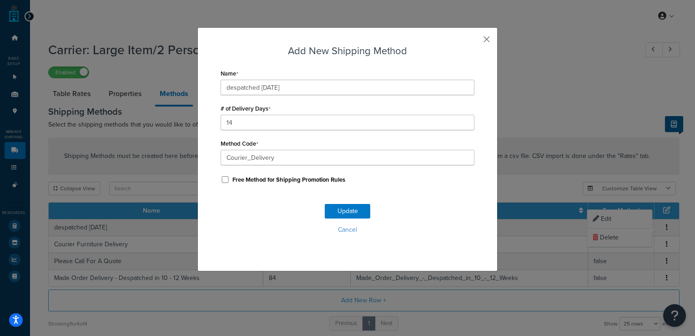
click at [474, 41] on button "button" at bounding box center [473, 42] width 2 height 2
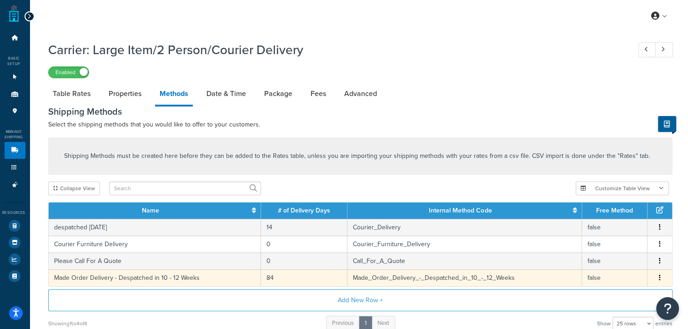
click at [661, 282] on button "button" at bounding box center [659, 278] width 7 height 10
click at [617, 270] on div "Edit" at bounding box center [612, 269] width 65 height 19
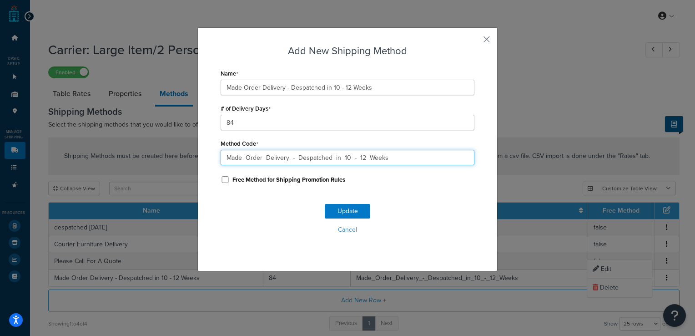
click at [396, 156] on input "Made_Order_Delivery_-_Despatched_in_10_-_12_Weeks" at bounding box center [348, 157] width 254 height 15
drag, startPoint x: 396, startPoint y: 156, endPoint x: 338, endPoint y: 162, distance: 59.0
click at [338, 162] on input "Made_Order_Delivery_-_Despatched_in_10_-_12_Weeks" at bounding box center [348, 157] width 254 height 15
type input "M"
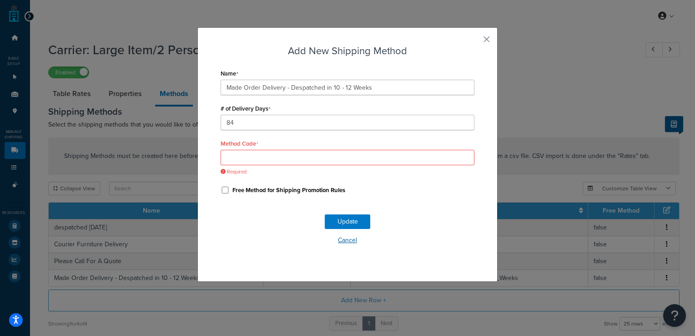
click at [344, 230] on div "Update Cancel" at bounding box center [348, 233] width 254 height 60
click at [321, 158] on input "Method Code" at bounding box center [348, 157] width 254 height 15
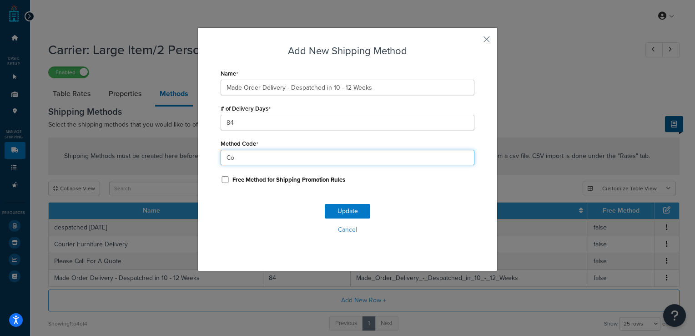
type input "C"
type input "MTO_Courier_Delivery"
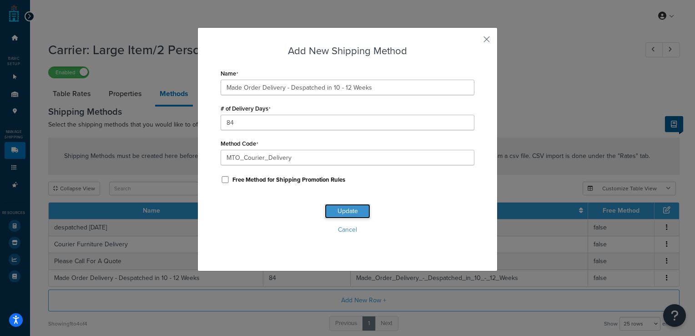
click at [344, 208] on button "Update" at bounding box center [347, 211] width 45 height 15
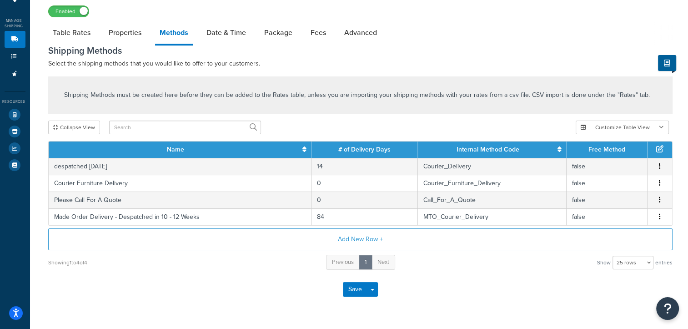
scroll to position [135, 0]
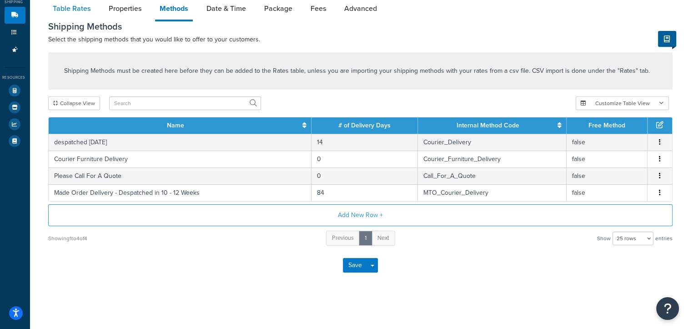
click at [61, 10] on link "Table Rates" at bounding box center [71, 9] width 47 height 22
select select "25"
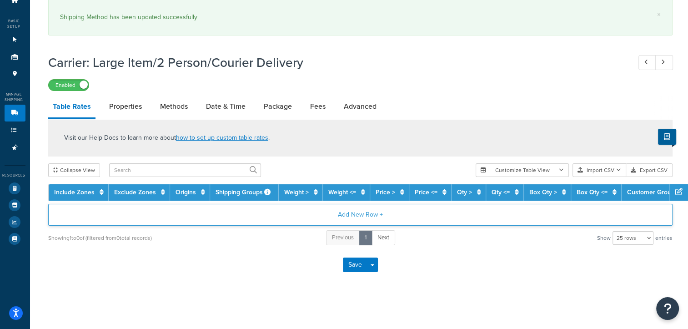
scroll to position [71, 0]
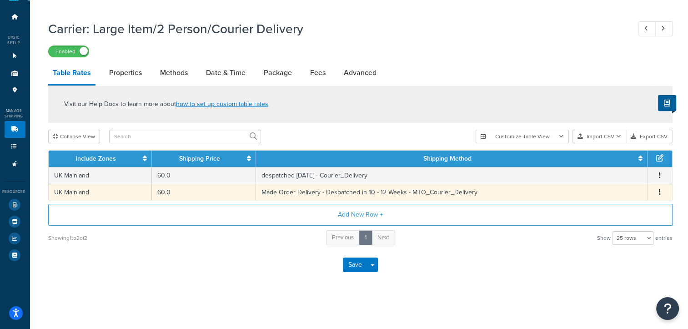
click at [659, 193] on icon "button" at bounding box center [660, 192] width 2 height 6
click at [605, 172] on div "Edit" at bounding box center [612, 174] width 65 height 19
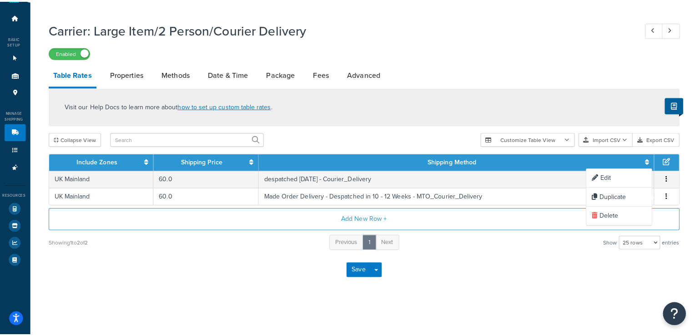
scroll to position [14, 0]
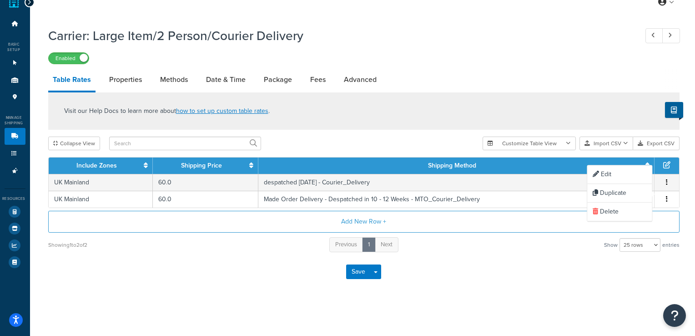
select select "184060"
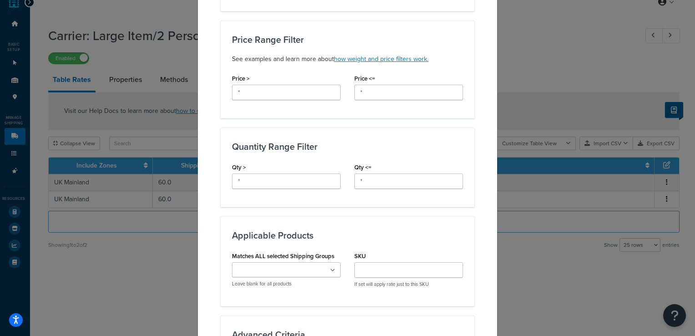
scroll to position [309, 0]
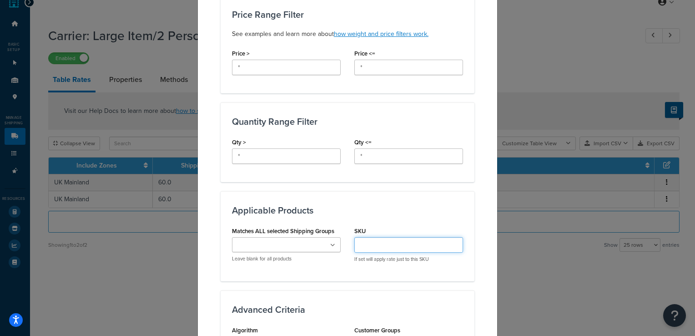
click at [373, 241] on input "SKU" at bounding box center [408, 244] width 109 height 15
paste input "LFSA1304"
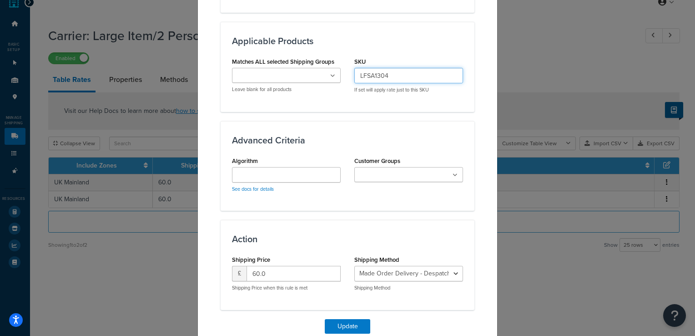
scroll to position [518, 0]
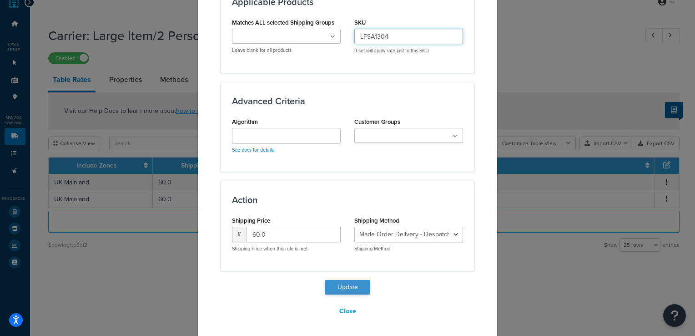
type input "LFSA1304"
click at [348, 280] on button "Update" at bounding box center [347, 287] width 45 height 15
click at [344, 287] on button "Update" at bounding box center [347, 287] width 45 height 15
click at [341, 308] on button "Close" at bounding box center [347, 310] width 29 height 15
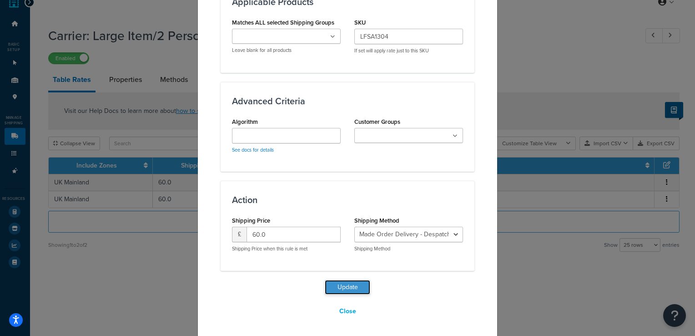
click at [347, 285] on button "Update" at bounding box center [347, 287] width 45 height 15
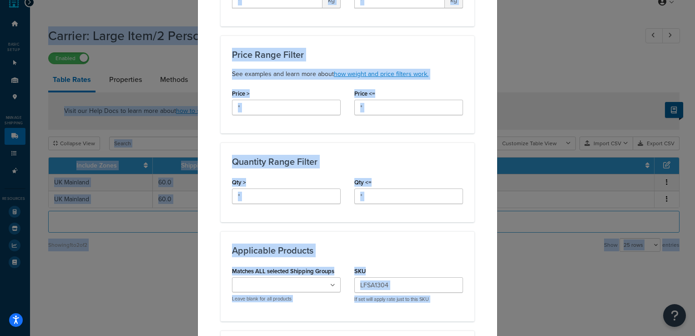
scroll to position [0, 0]
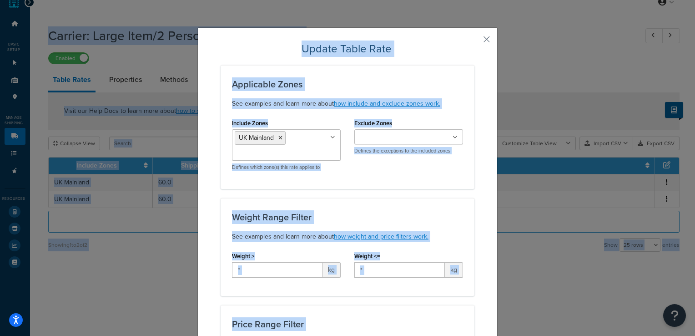
drag, startPoint x: 485, startPoint y: 207, endPoint x: 459, endPoint y: -8, distance: 216.8
click at [459, 0] on html "Accessibility Screen-Reader Guide, Feedback, and Issue Reporting | New window S…" at bounding box center [347, 161] width 695 height 350
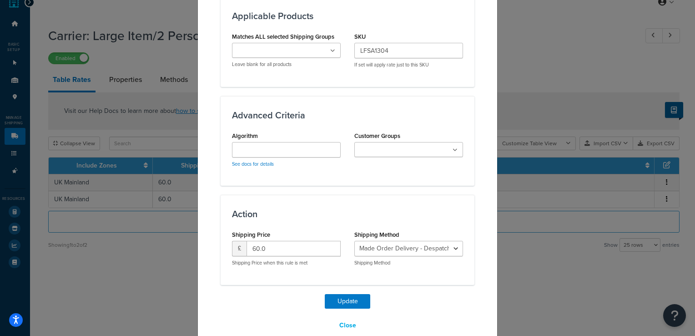
scroll to position [518, 0]
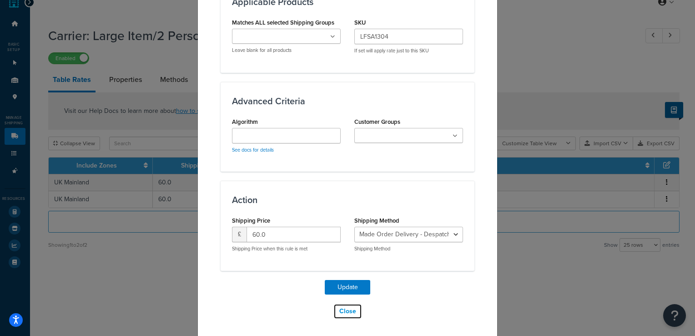
click at [347, 308] on button "Close" at bounding box center [347, 310] width 29 height 15
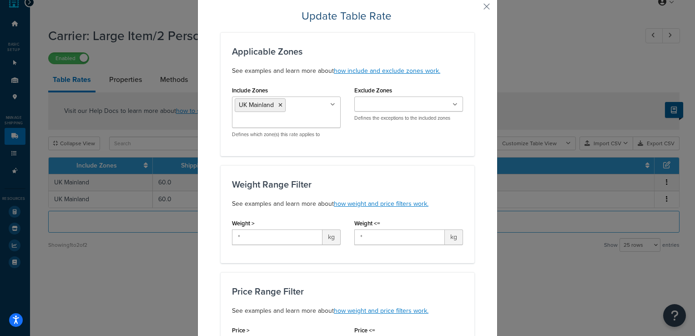
scroll to position [0, 0]
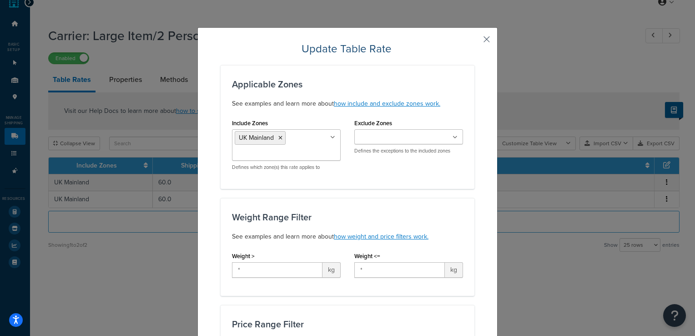
click at [474, 41] on button "button" at bounding box center [473, 42] width 2 height 2
click at [474, 42] on button "button" at bounding box center [473, 42] width 2 height 2
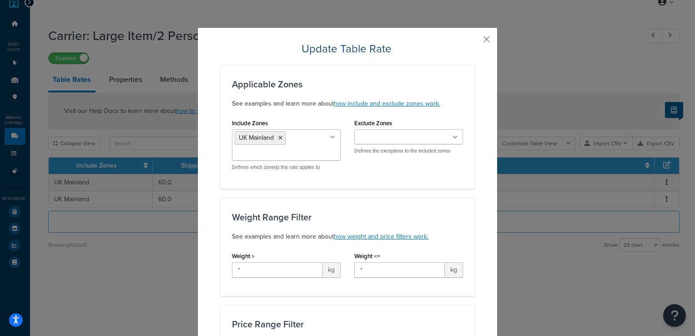
click at [574, 66] on div "Update Table Rate Applicable Zones See examples and learn more about how includ…" at bounding box center [347, 168] width 695 height 336
